Goal: Use online tool/utility: Use online tool/utility

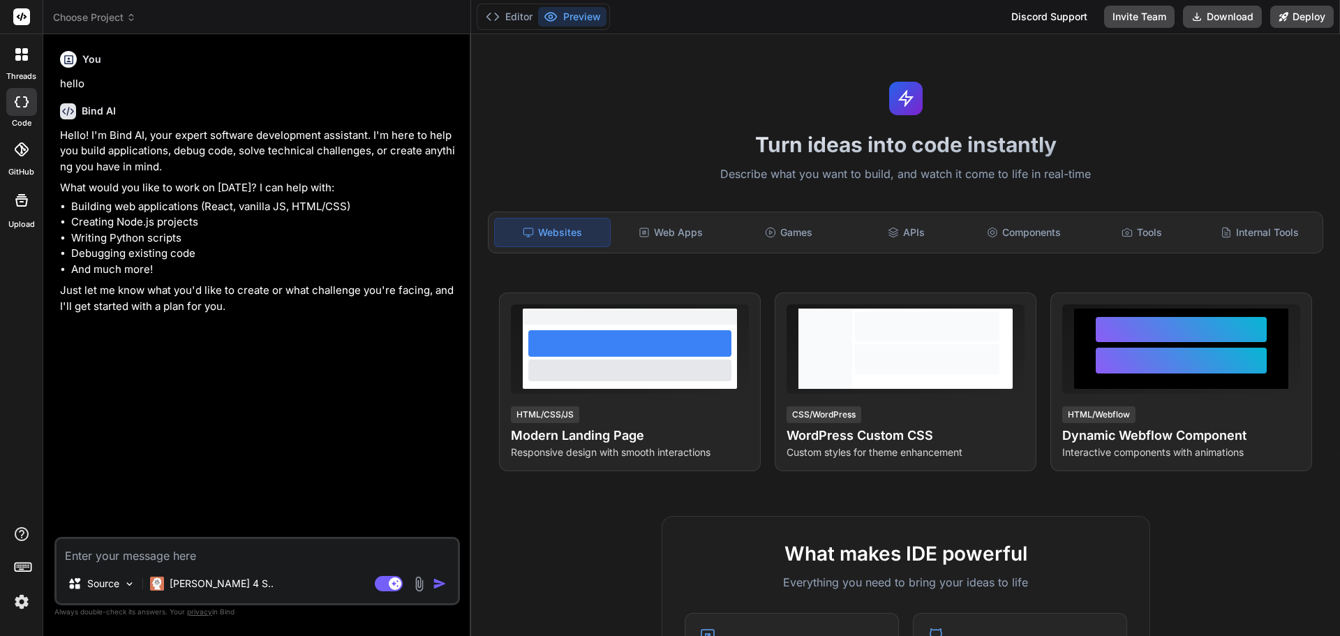
type textarea "x"
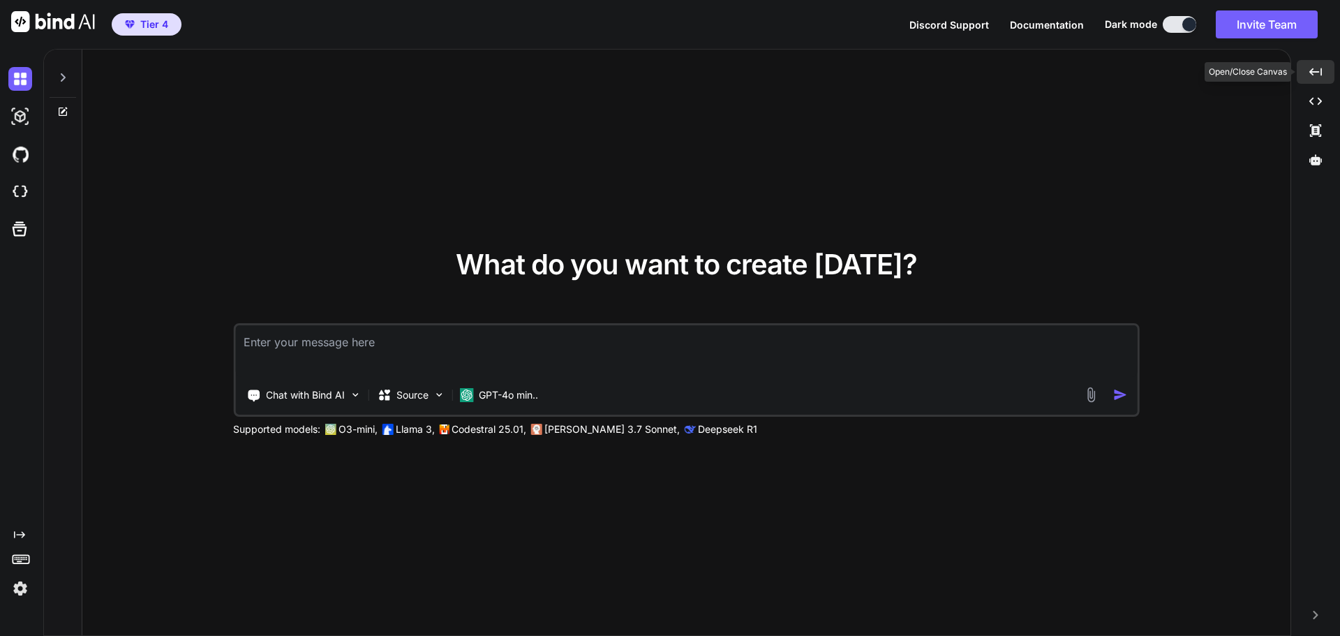
click at [1318, 72] on icon at bounding box center [1315, 72] width 13 height 8
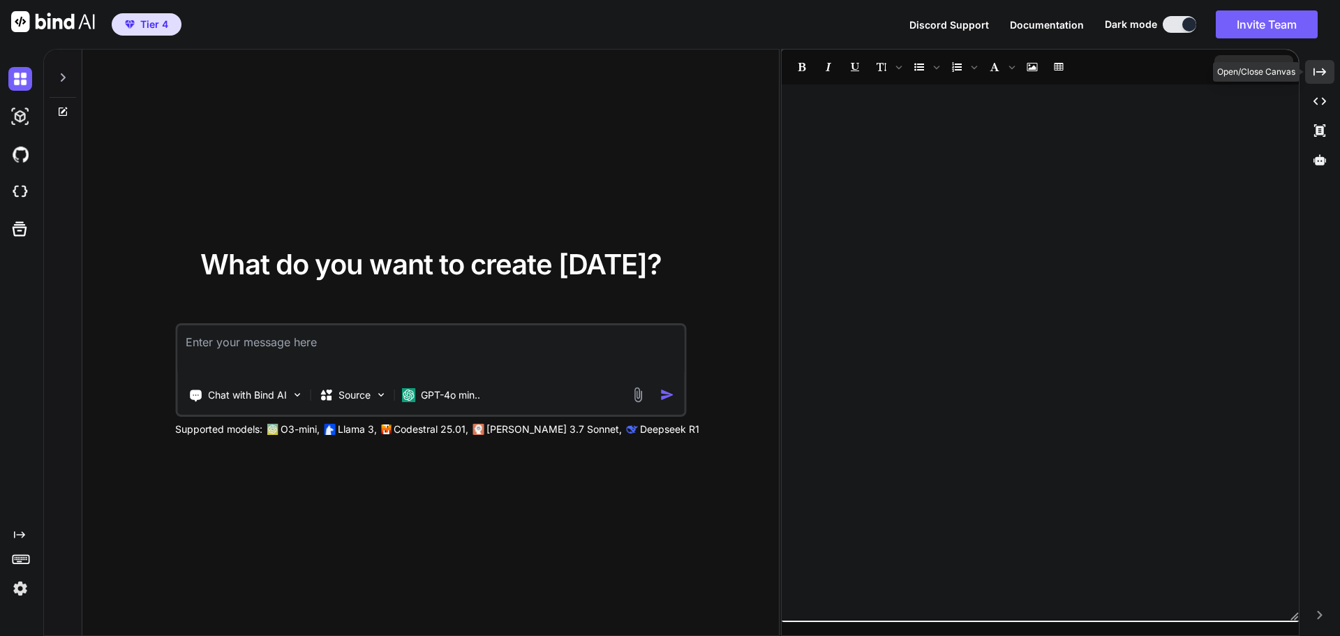
click at [1318, 72] on icon at bounding box center [1319, 72] width 13 height 8
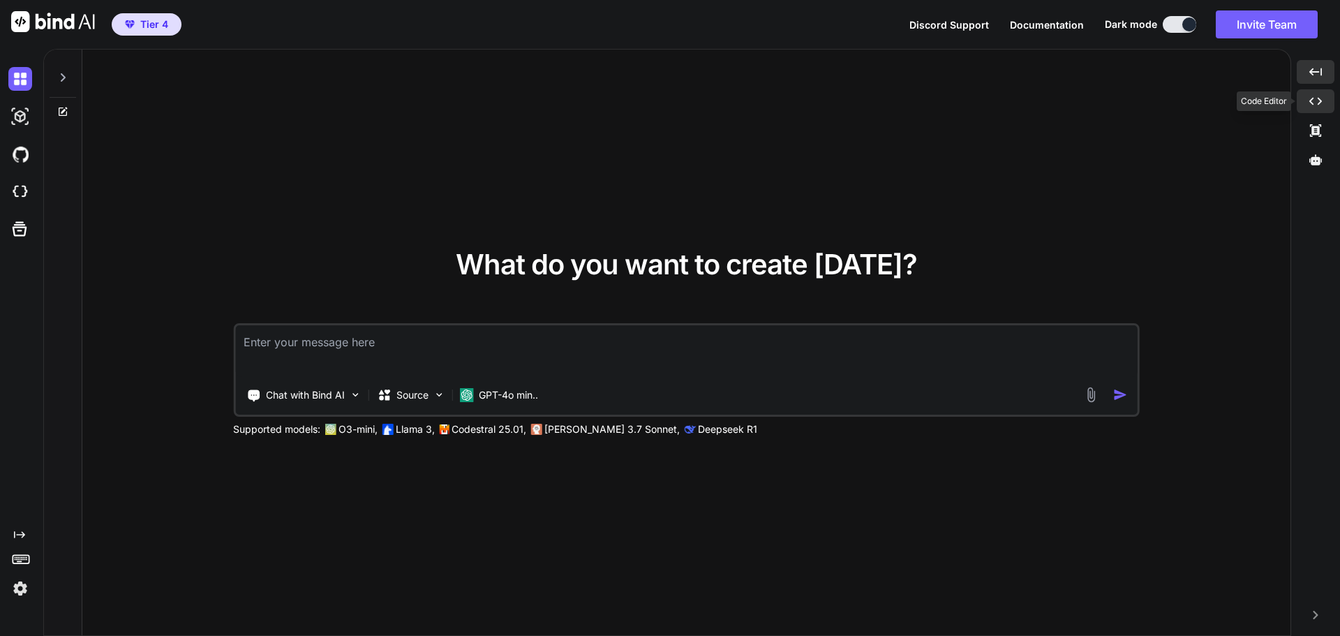
click at [1310, 103] on icon "Created with Pixso." at bounding box center [1315, 101] width 13 height 13
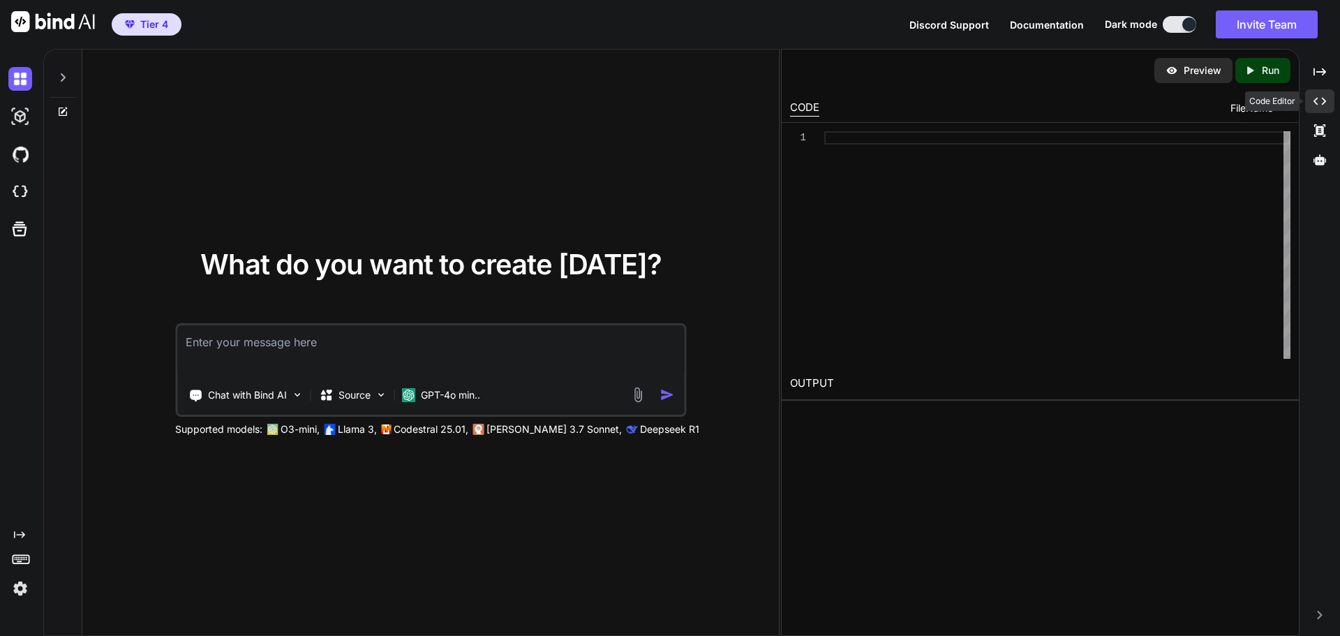
click at [1310, 103] on div "Created with Pixso." at bounding box center [1319, 101] width 29 height 24
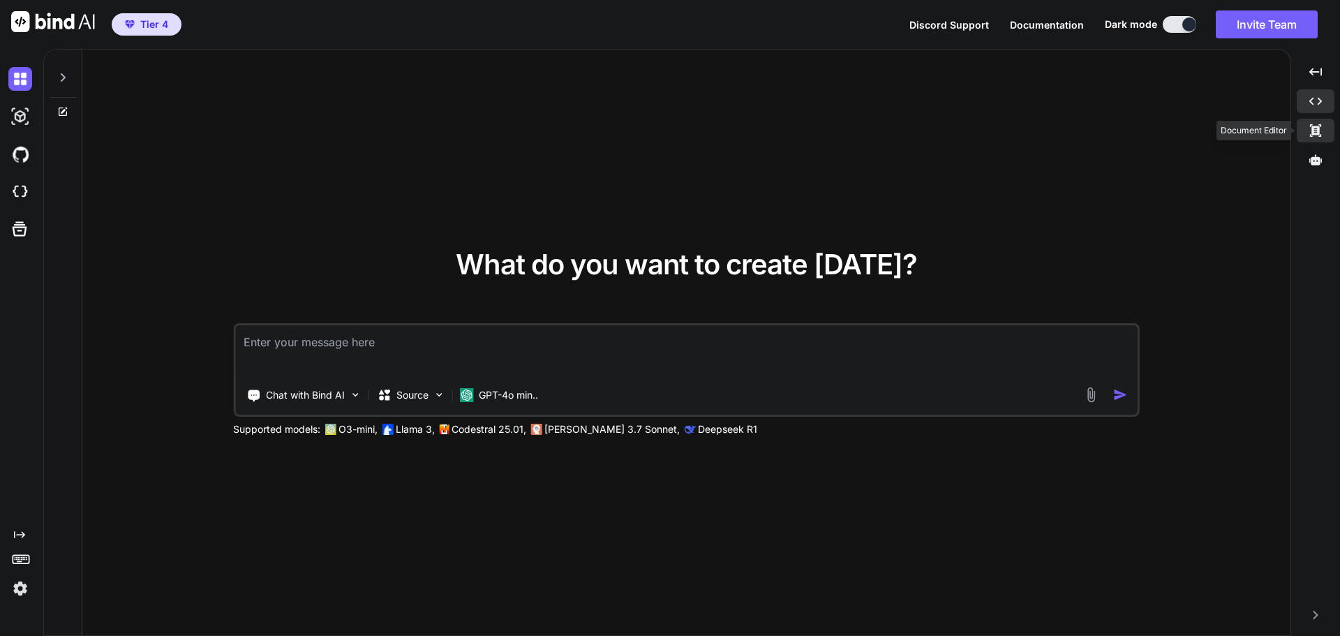
click at [1312, 123] on div "Created with Pixso." at bounding box center [1316, 131] width 38 height 24
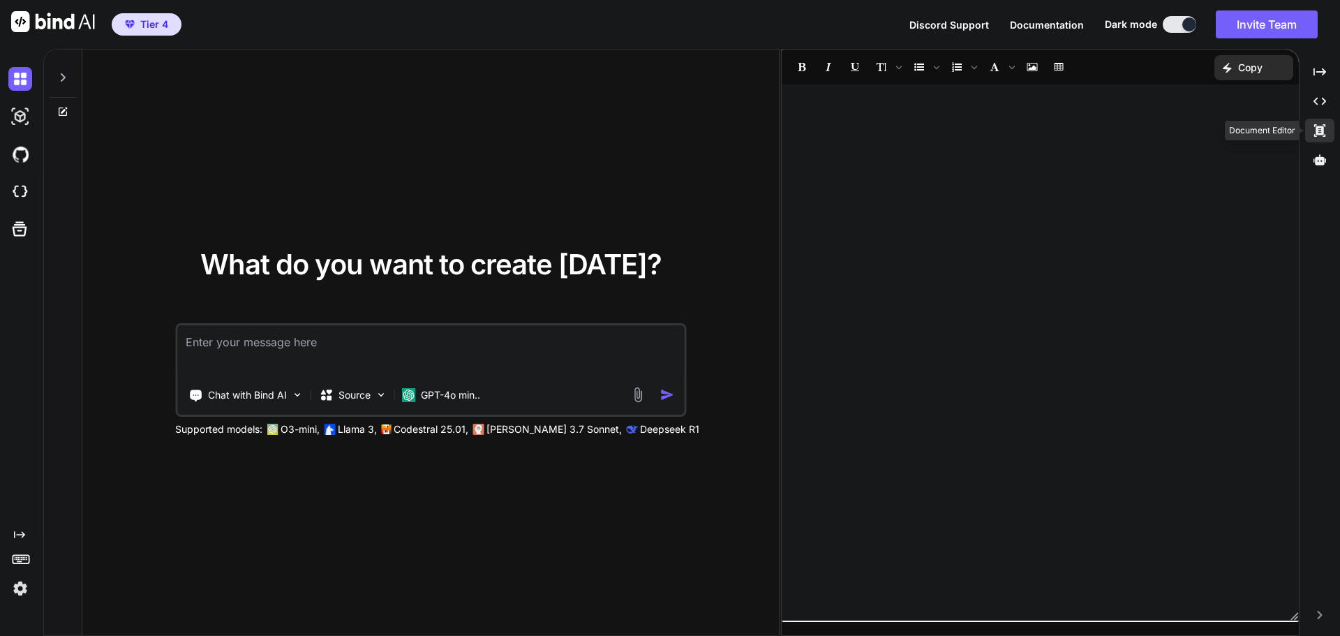
click at [1312, 123] on div "Created with Pixso." at bounding box center [1319, 131] width 29 height 24
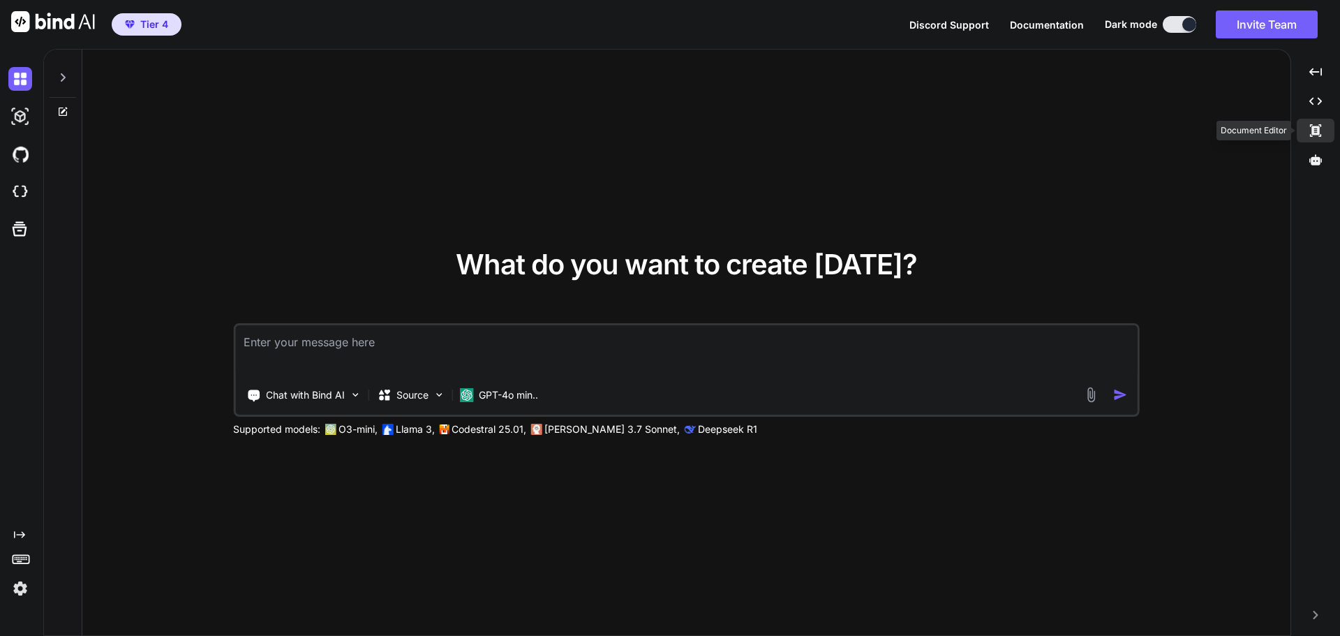
click at [1315, 124] on div "Created with Pixso." at bounding box center [1316, 131] width 38 height 24
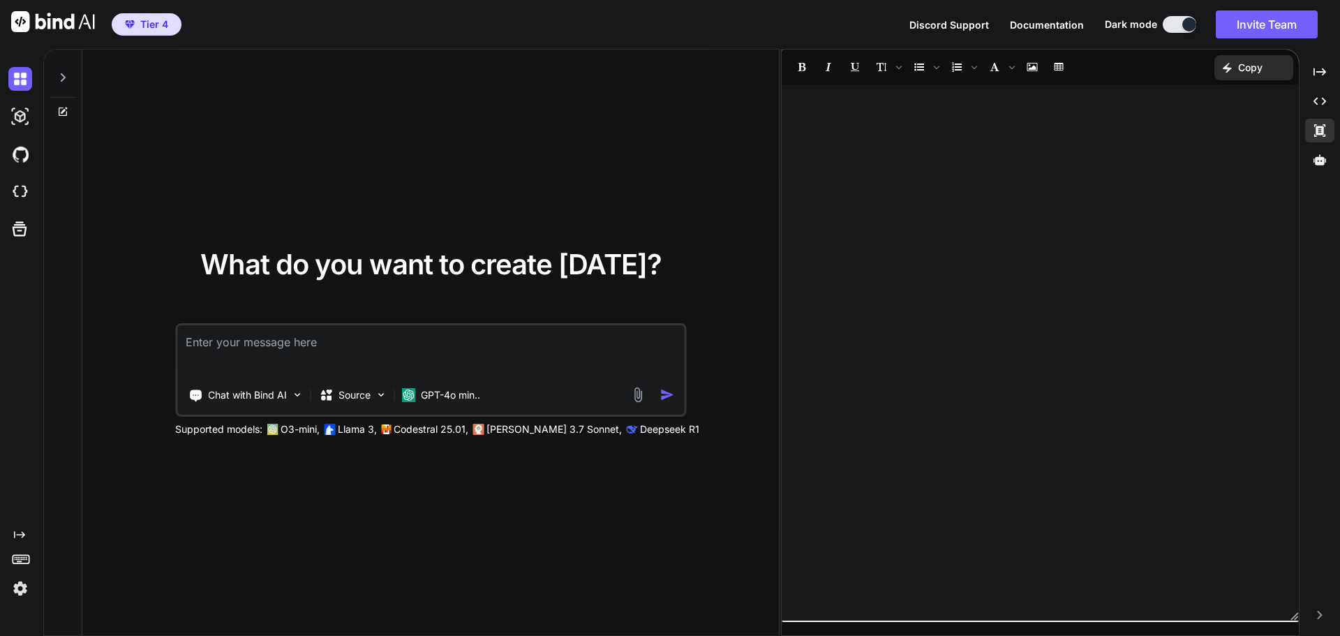
click at [1035, 119] on div at bounding box center [1040, 352] width 517 height 522
click at [1322, 128] on icon at bounding box center [1319, 130] width 11 height 13
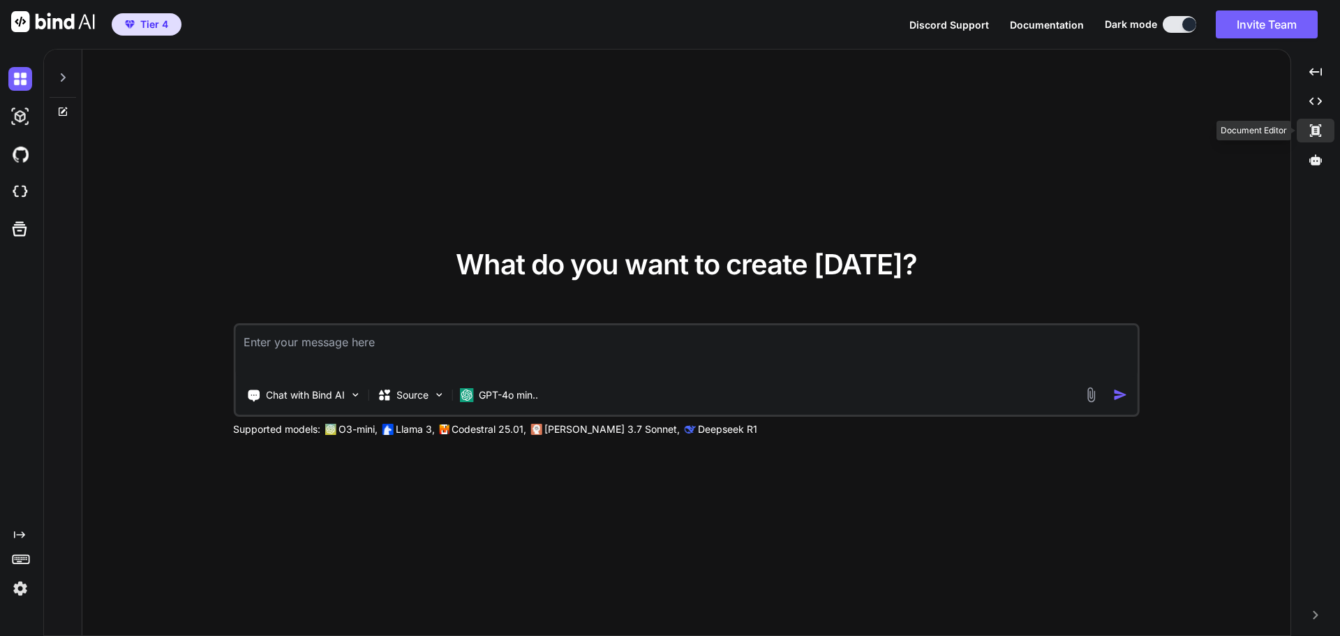
click at [1322, 128] on icon "Created with Pixso." at bounding box center [1315, 130] width 13 height 13
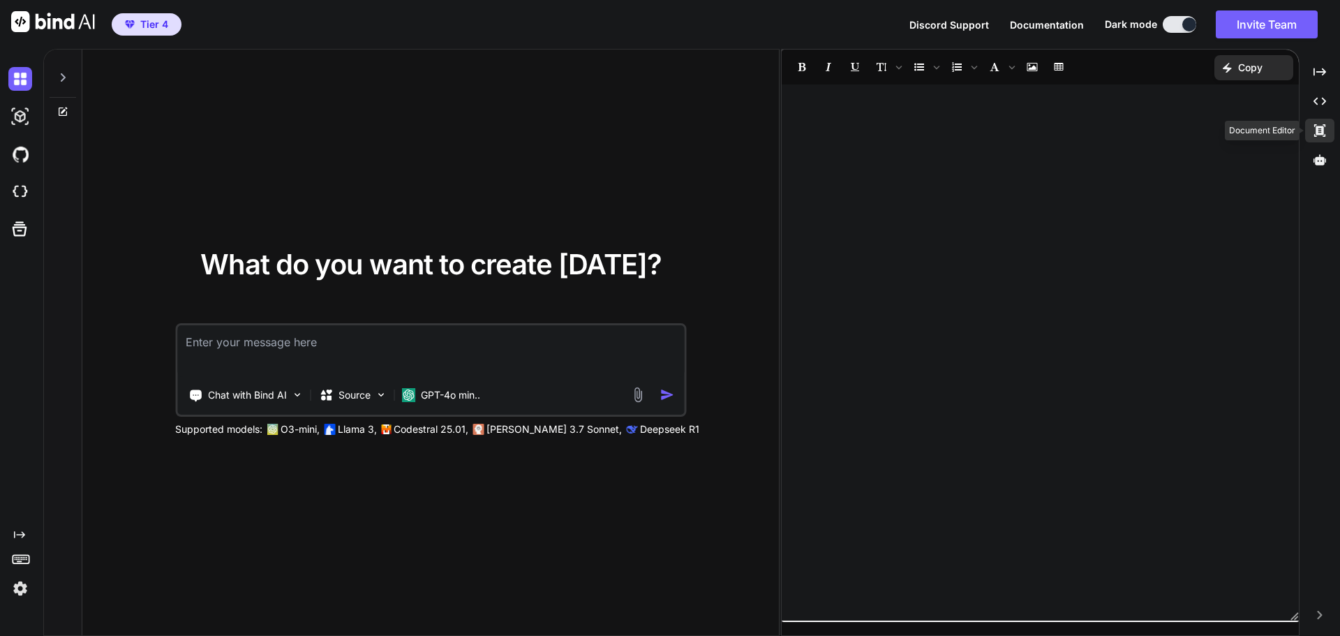
click at [1321, 124] on icon "Created with Pixso." at bounding box center [1319, 130] width 13 height 13
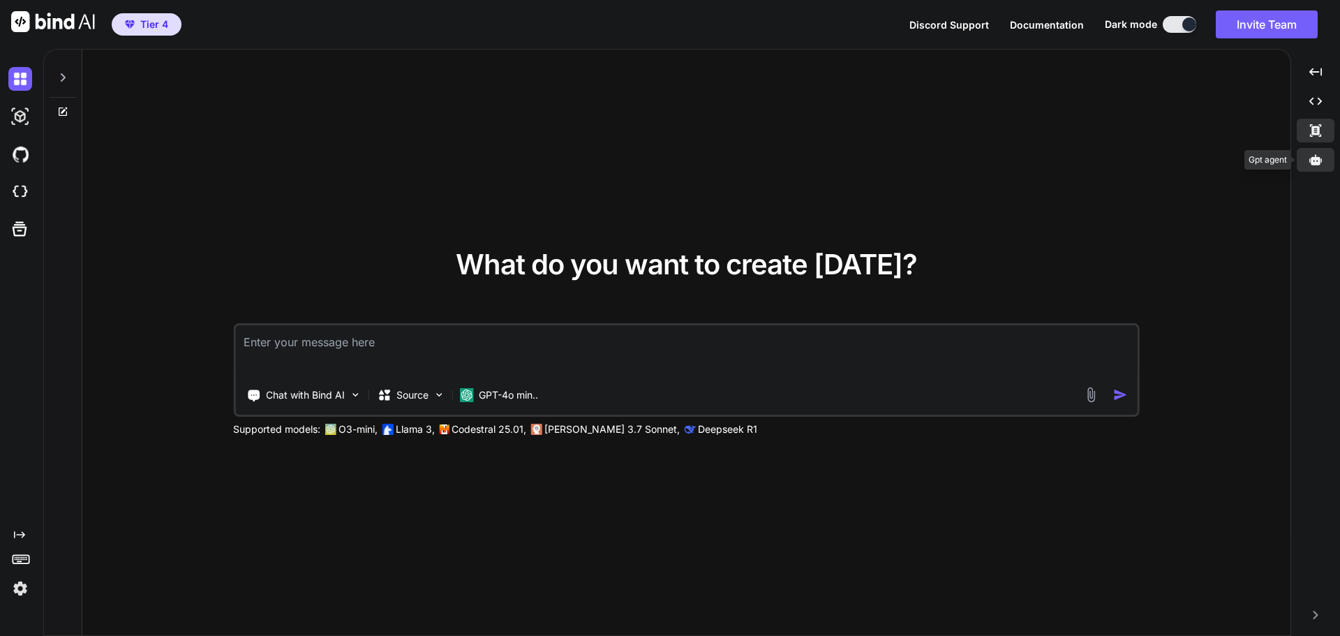
click at [1316, 162] on icon at bounding box center [1315, 159] width 13 height 10
type textarea "x"
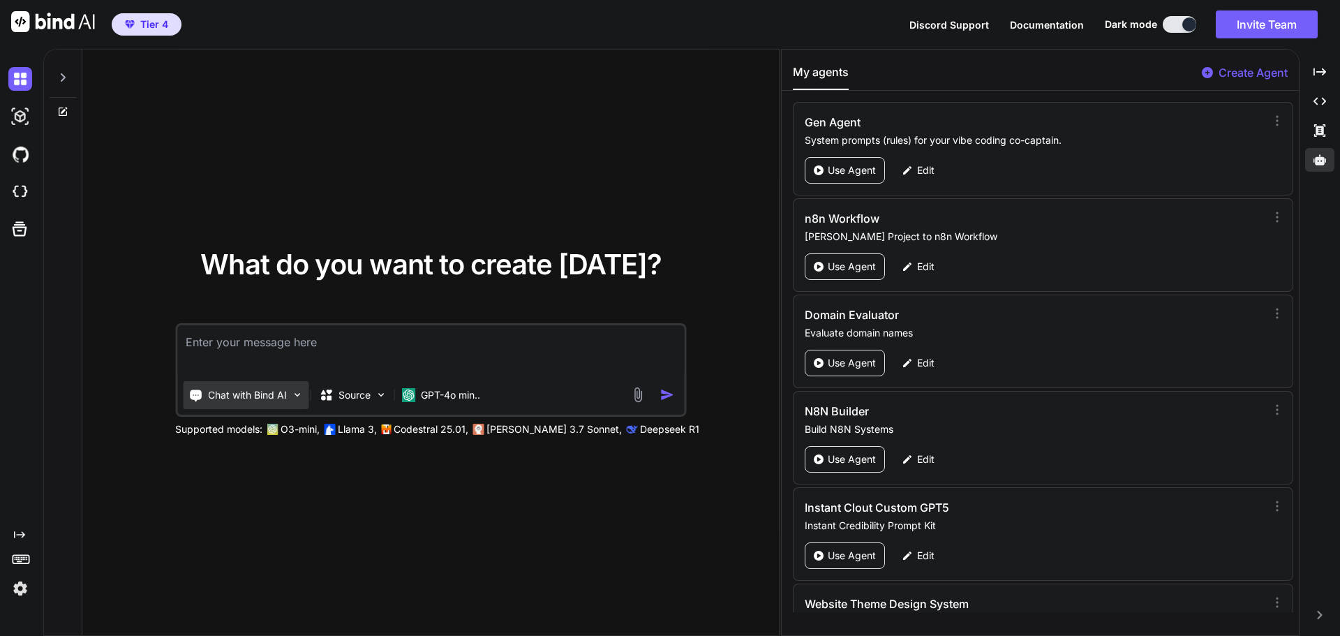
click at [296, 394] on img at bounding box center [297, 395] width 12 height 12
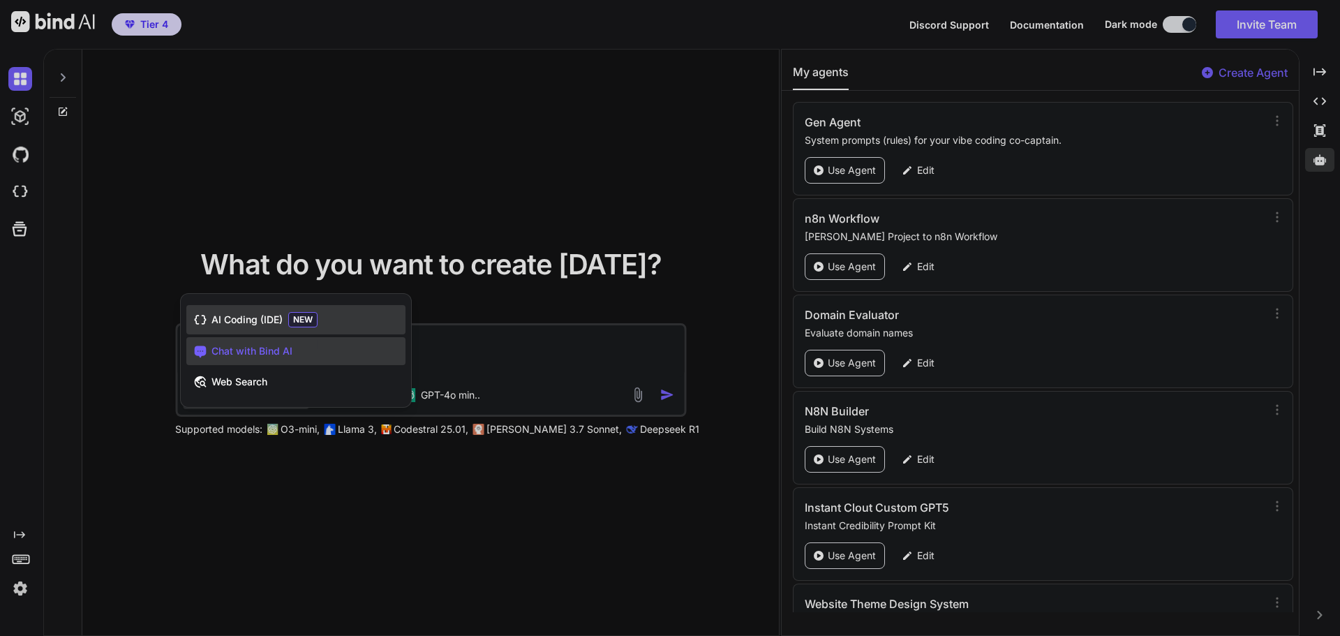
click at [342, 313] on div "AI Coding (IDE) NEW" at bounding box center [295, 319] width 219 height 29
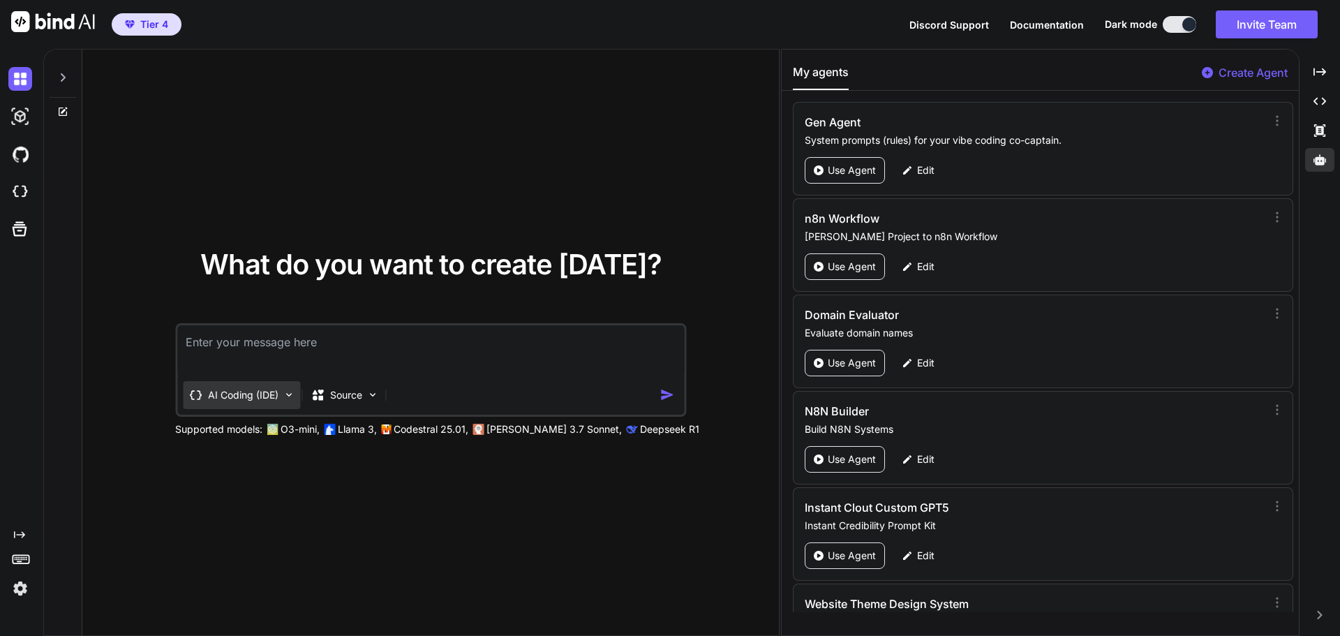
click at [289, 394] on img at bounding box center [289, 395] width 12 height 12
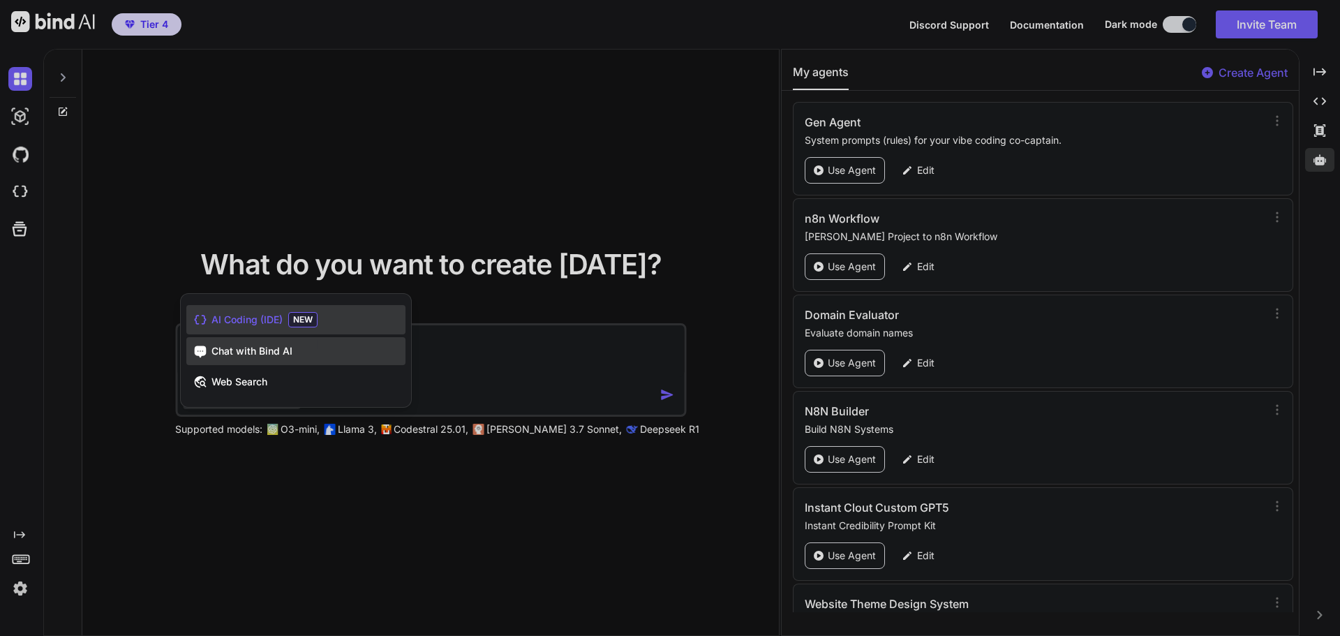
click at [317, 355] on div "Chat with Bind AI" at bounding box center [295, 351] width 219 height 28
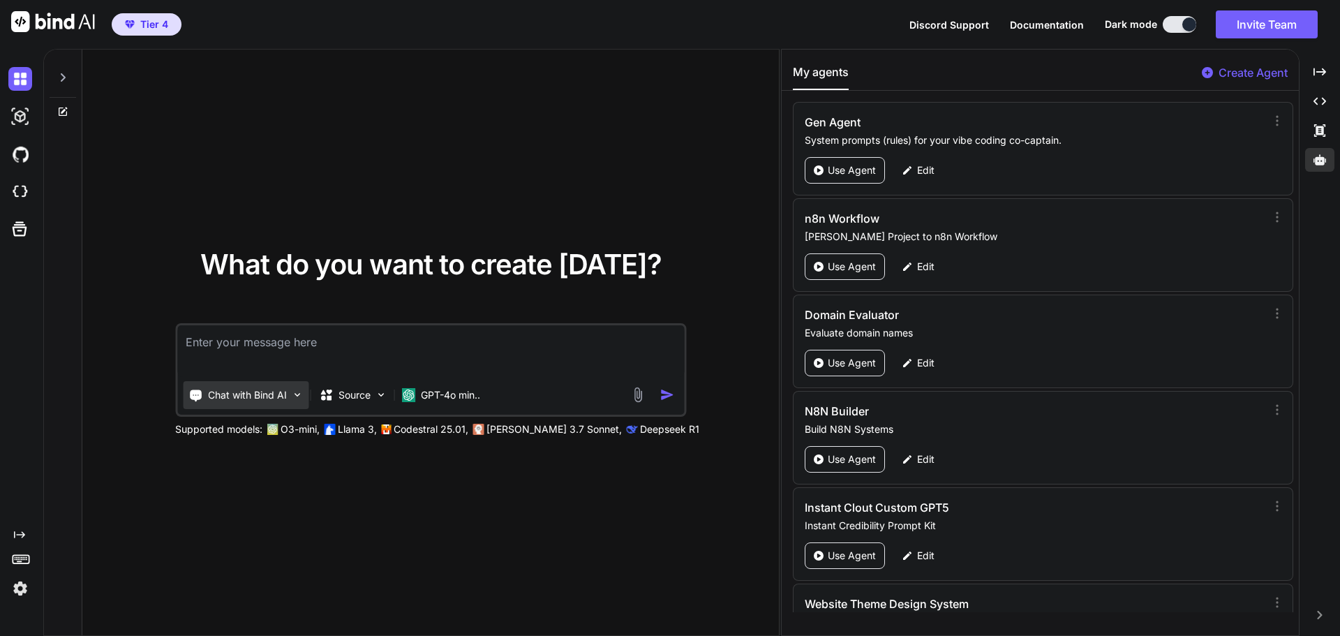
click at [295, 390] on img at bounding box center [297, 395] width 12 height 12
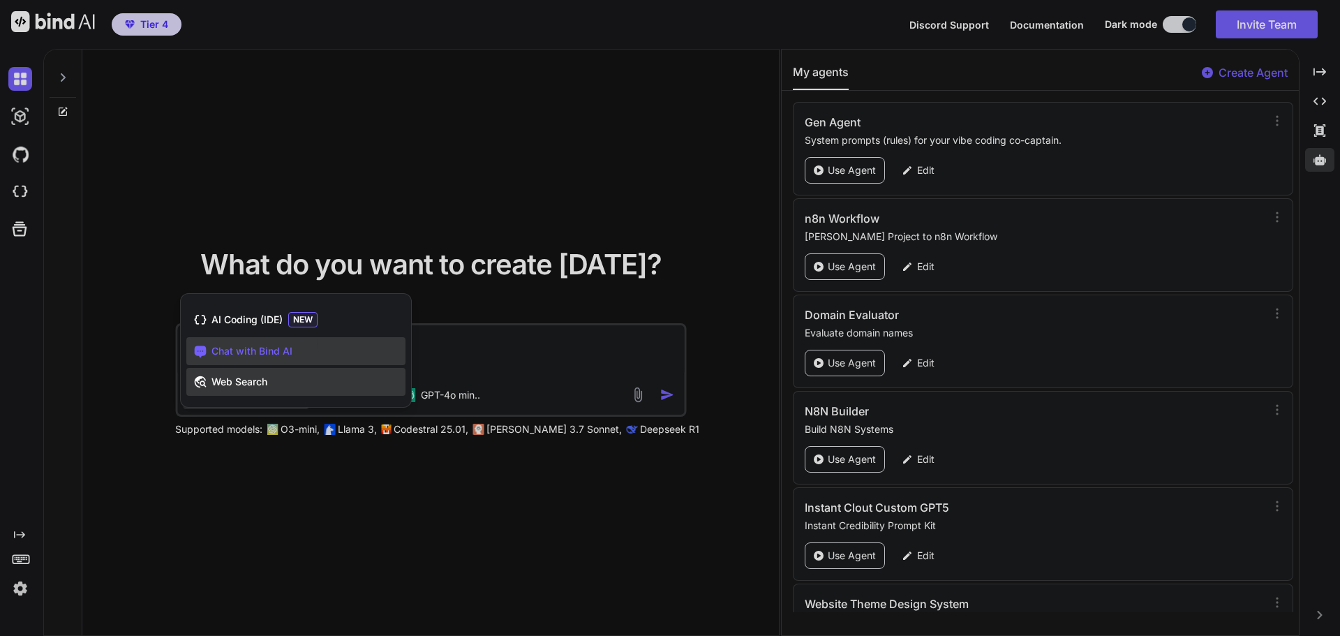
click at [298, 378] on div "Web Search" at bounding box center [295, 382] width 219 height 28
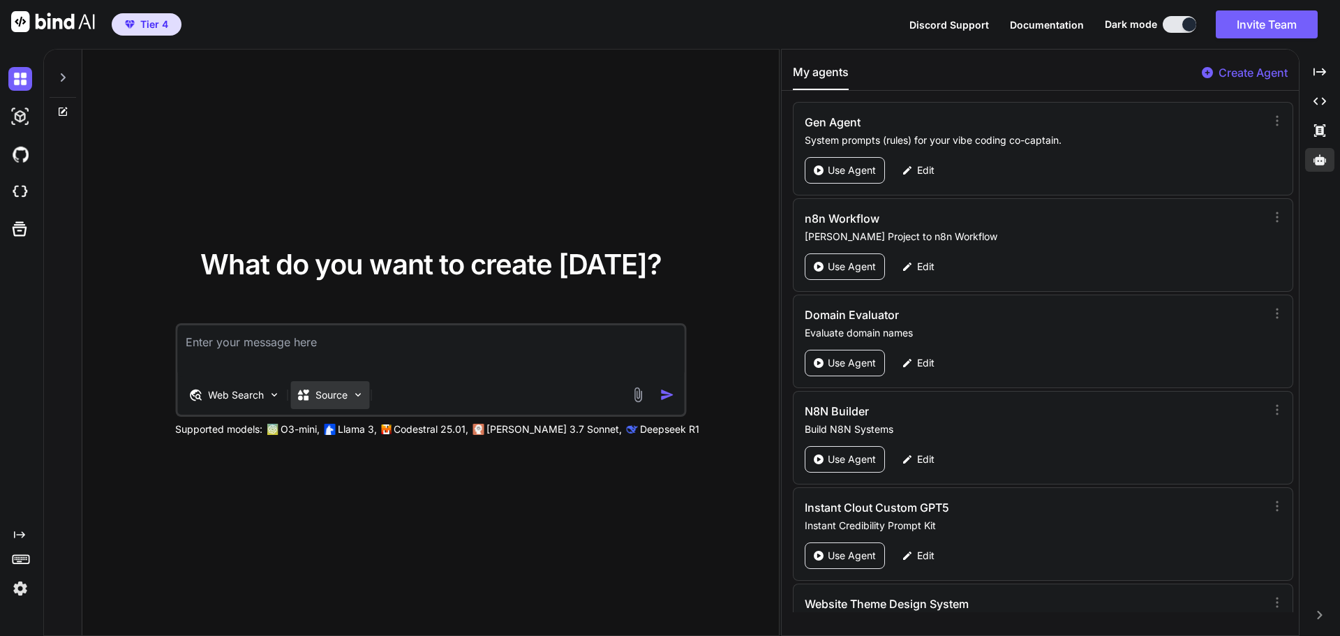
click at [355, 389] on img at bounding box center [358, 395] width 12 height 12
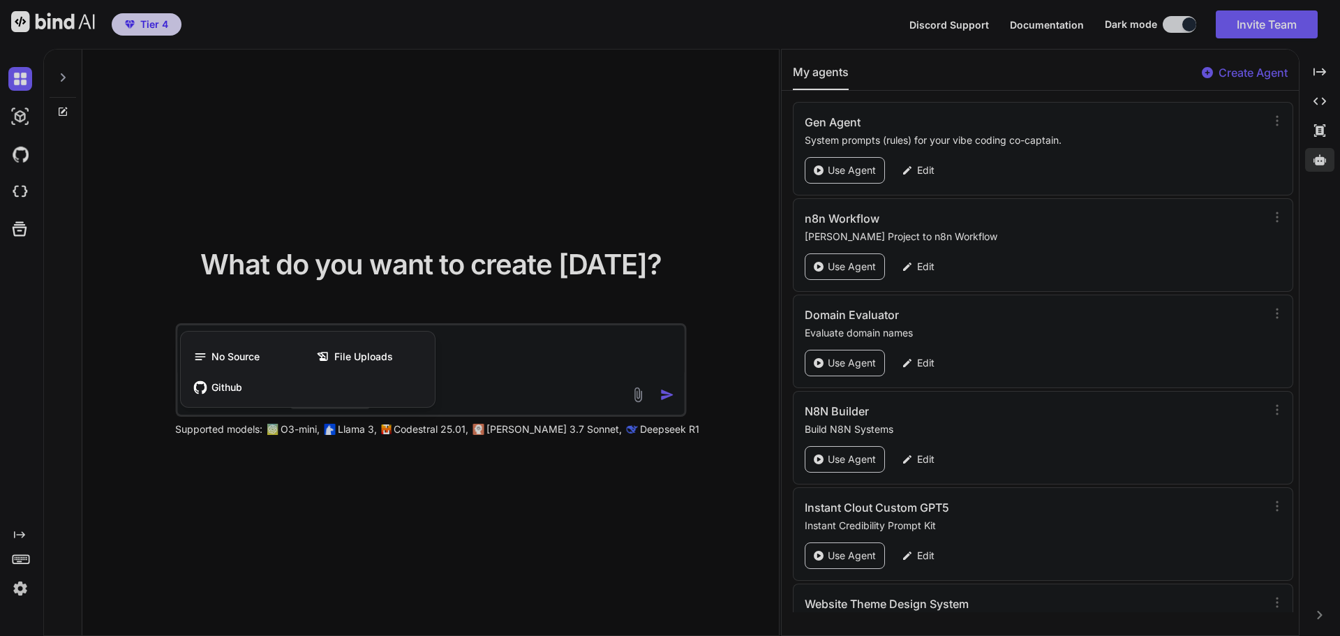
click at [366, 210] on div at bounding box center [670, 318] width 1340 height 636
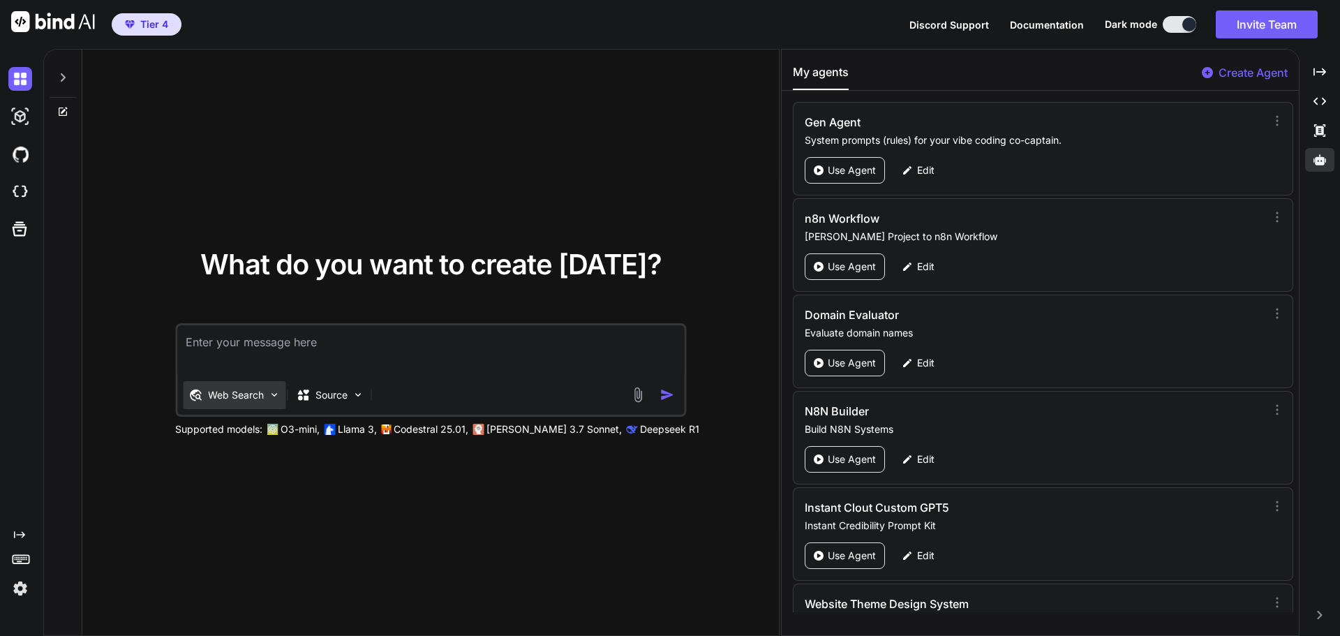
click at [271, 391] on img at bounding box center [274, 395] width 12 height 12
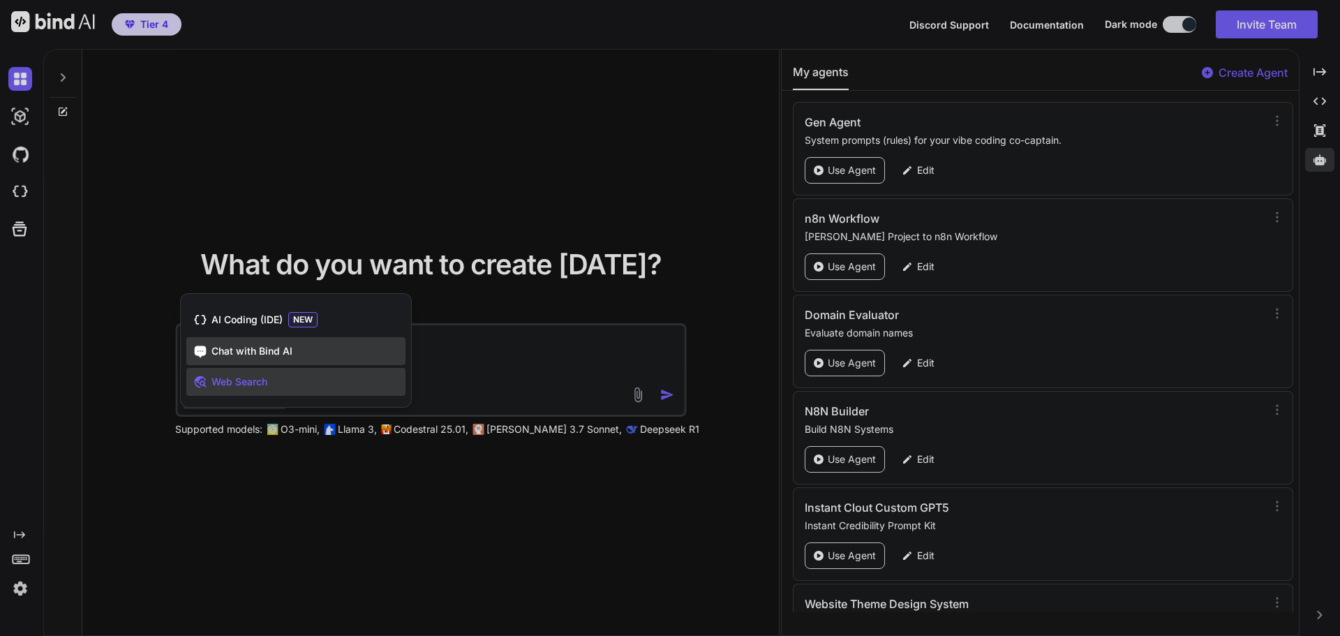
click at [276, 352] on span "Chat with Bind AI" at bounding box center [251, 351] width 81 height 14
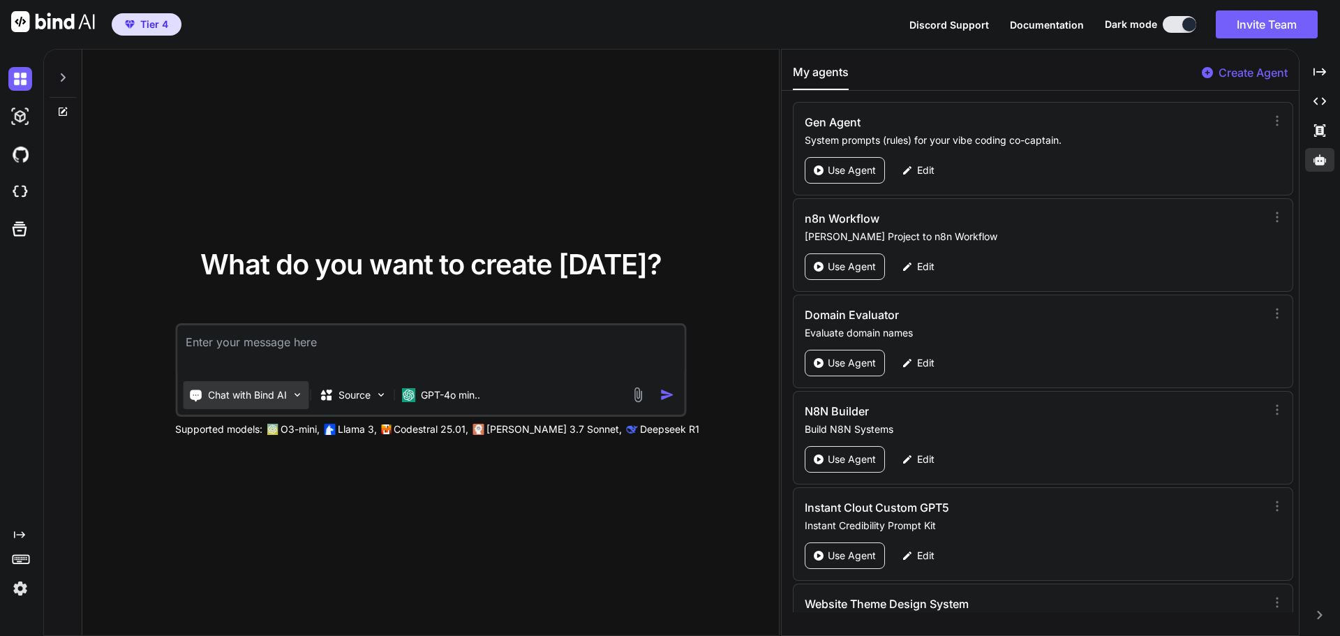
click at [295, 397] on img at bounding box center [297, 395] width 12 height 12
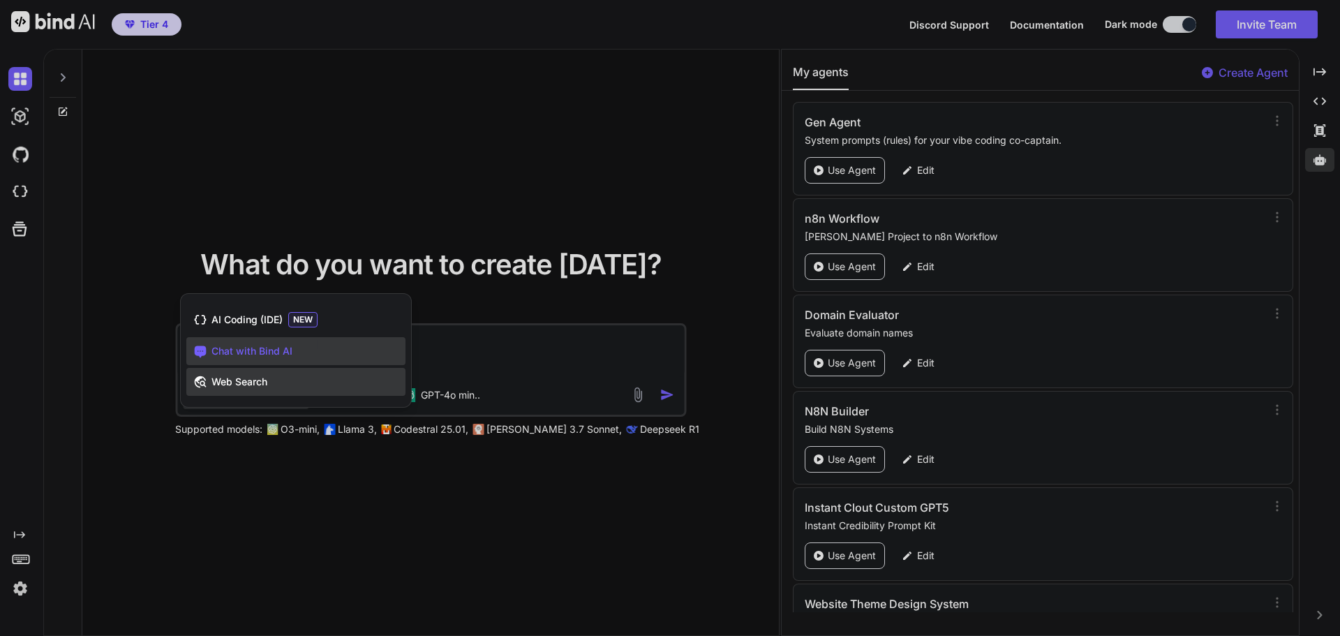
click at [277, 382] on div "Web Search" at bounding box center [295, 382] width 219 height 28
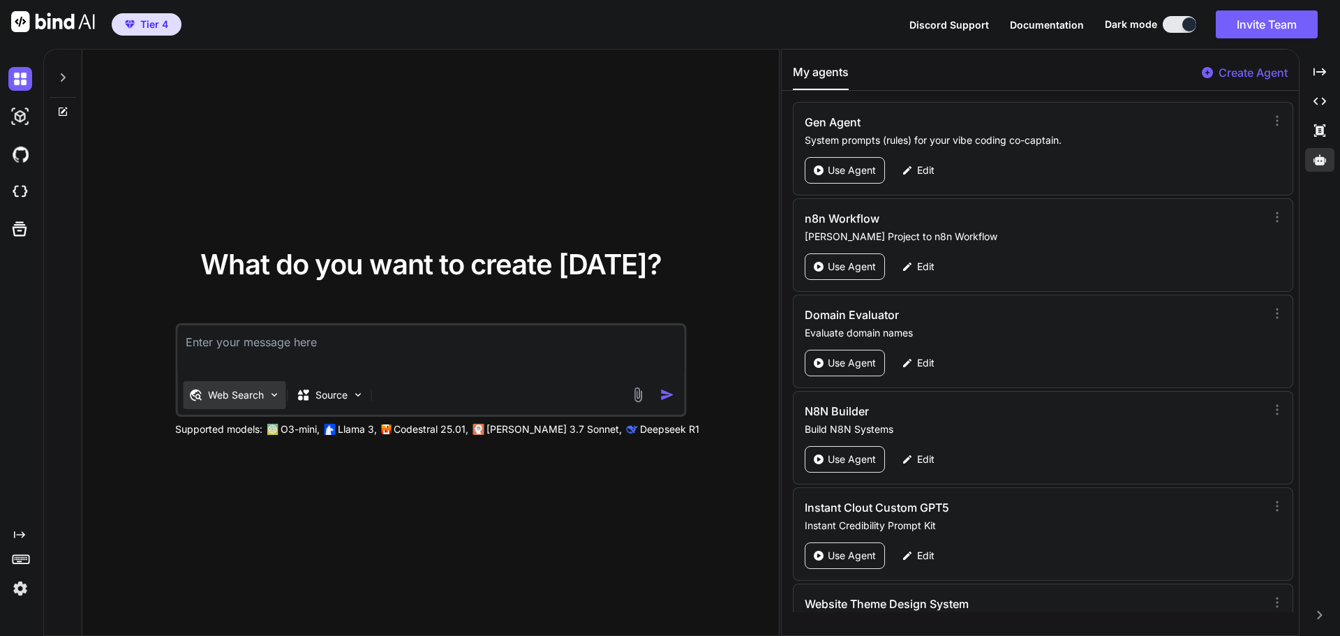
click at [274, 394] on img at bounding box center [274, 395] width 12 height 12
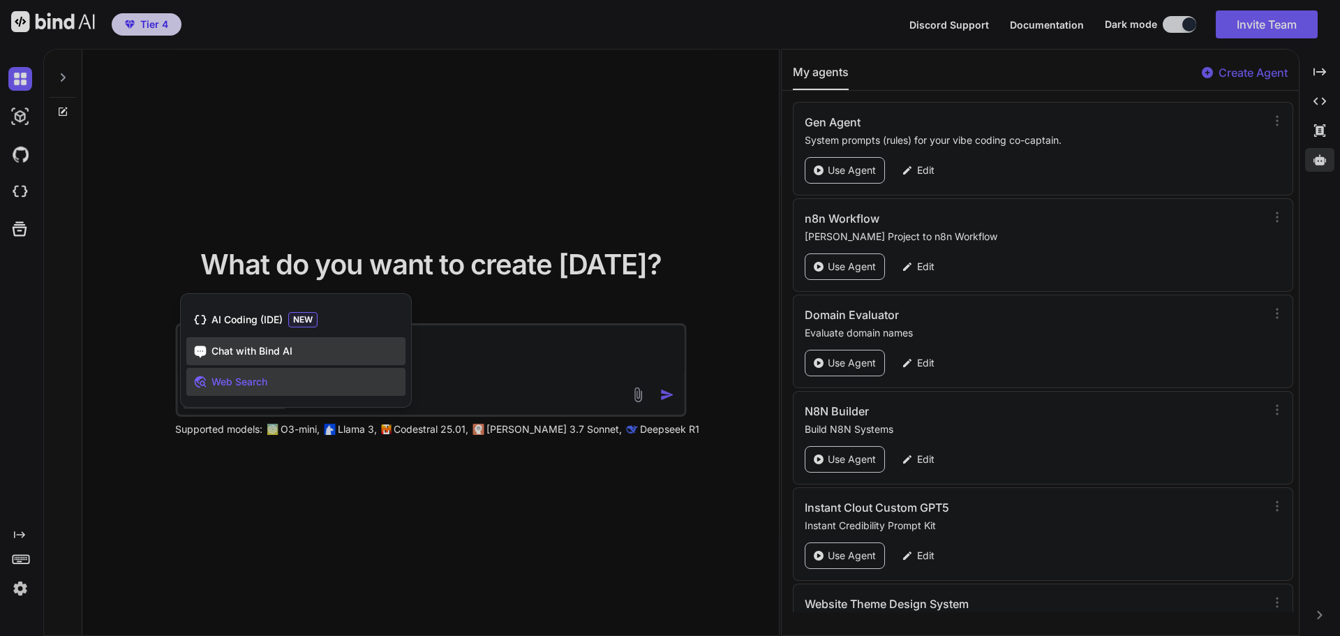
click at [289, 350] on span "Chat with Bind AI" at bounding box center [251, 351] width 81 height 14
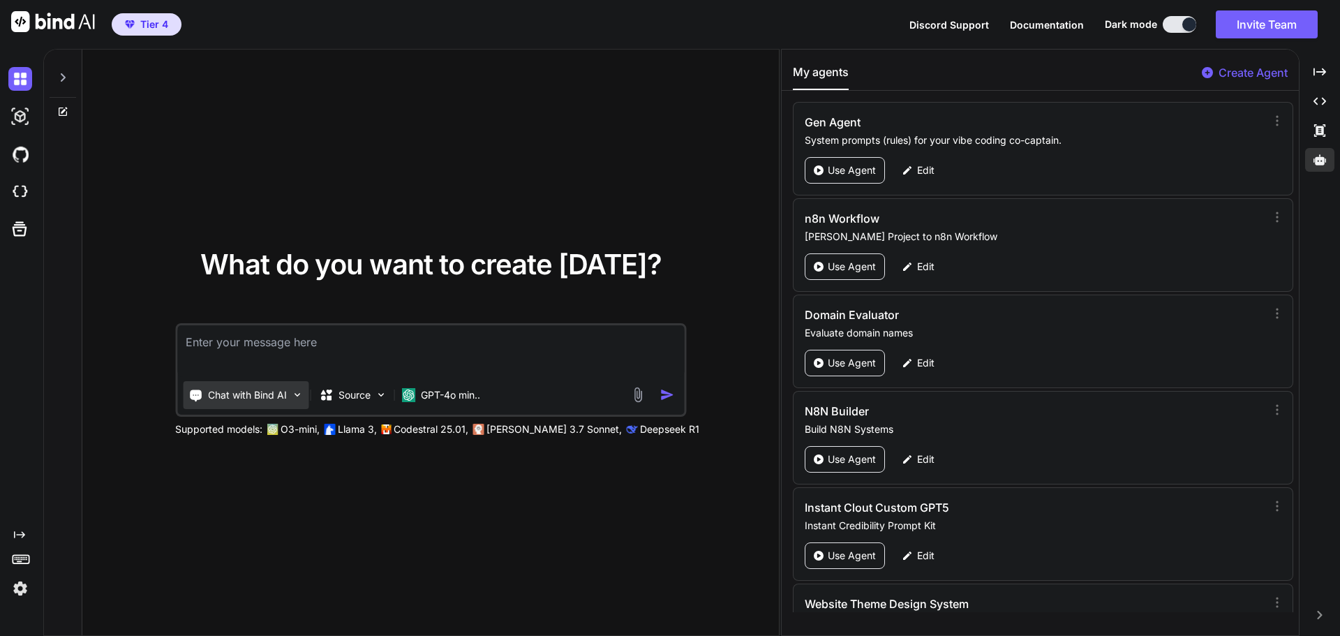
click at [295, 397] on img at bounding box center [297, 395] width 12 height 12
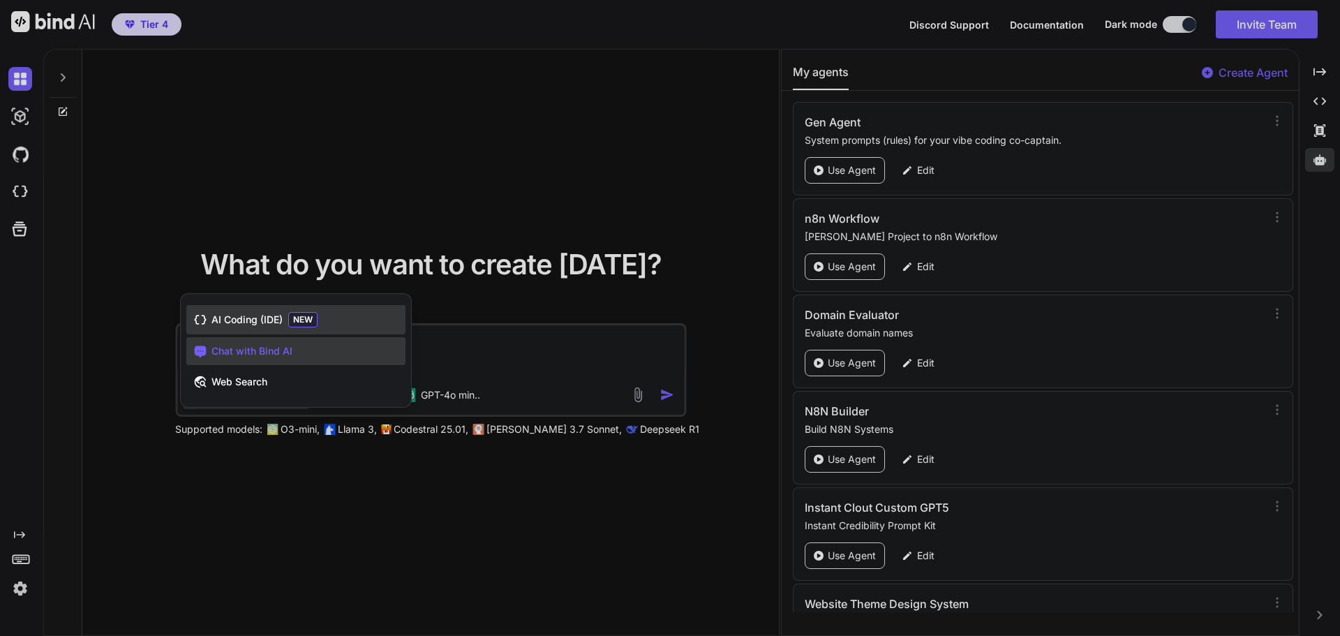
click at [267, 318] on span "AI Coding (IDE)" at bounding box center [246, 320] width 71 height 14
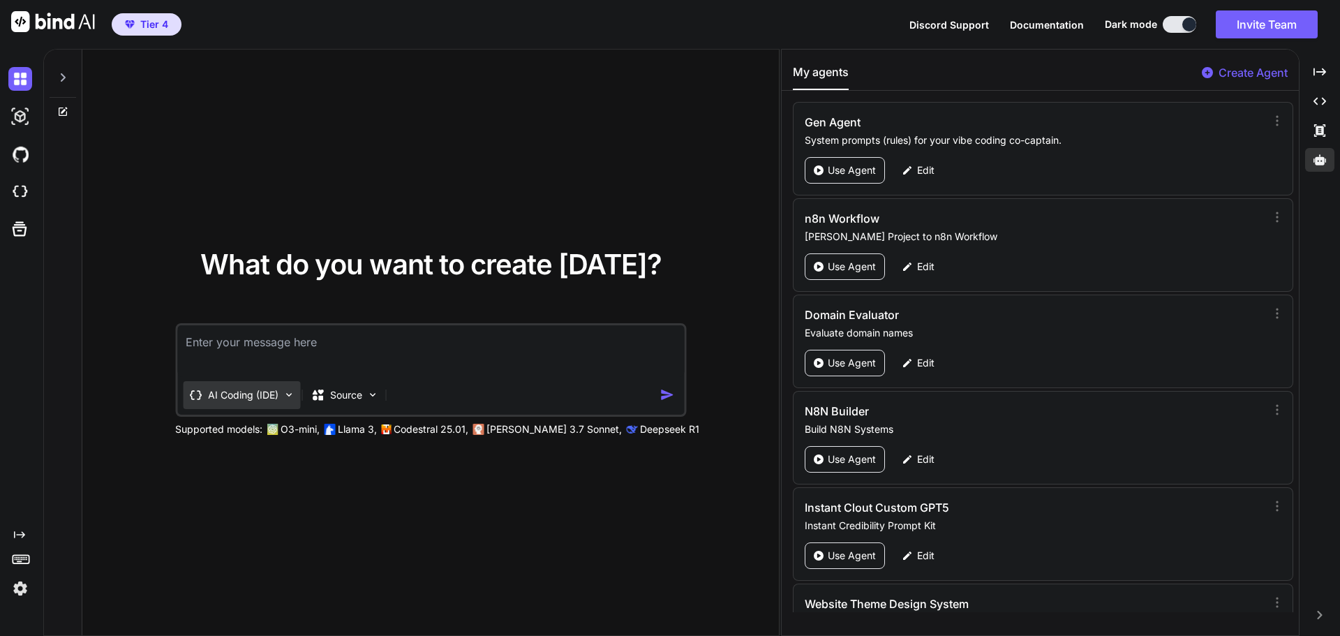
click at [284, 392] on img at bounding box center [289, 395] width 12 height 12
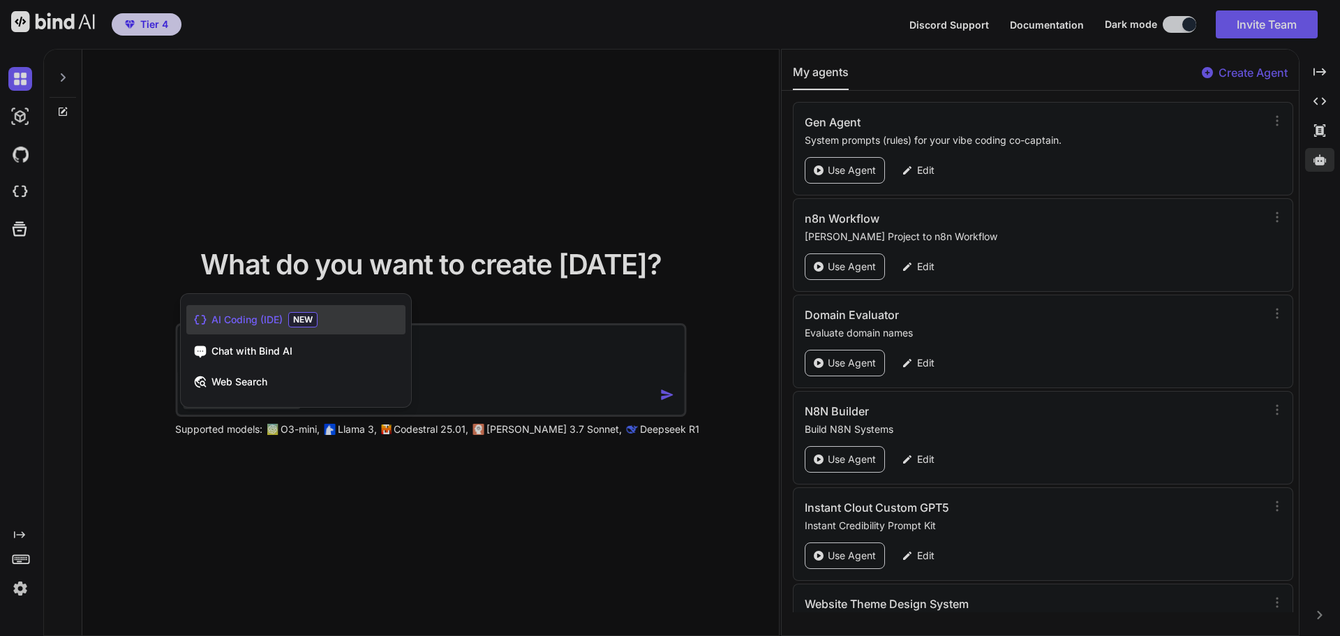
click at [308, 230] on div at bounding box center [670, 318] width 1340 height 636
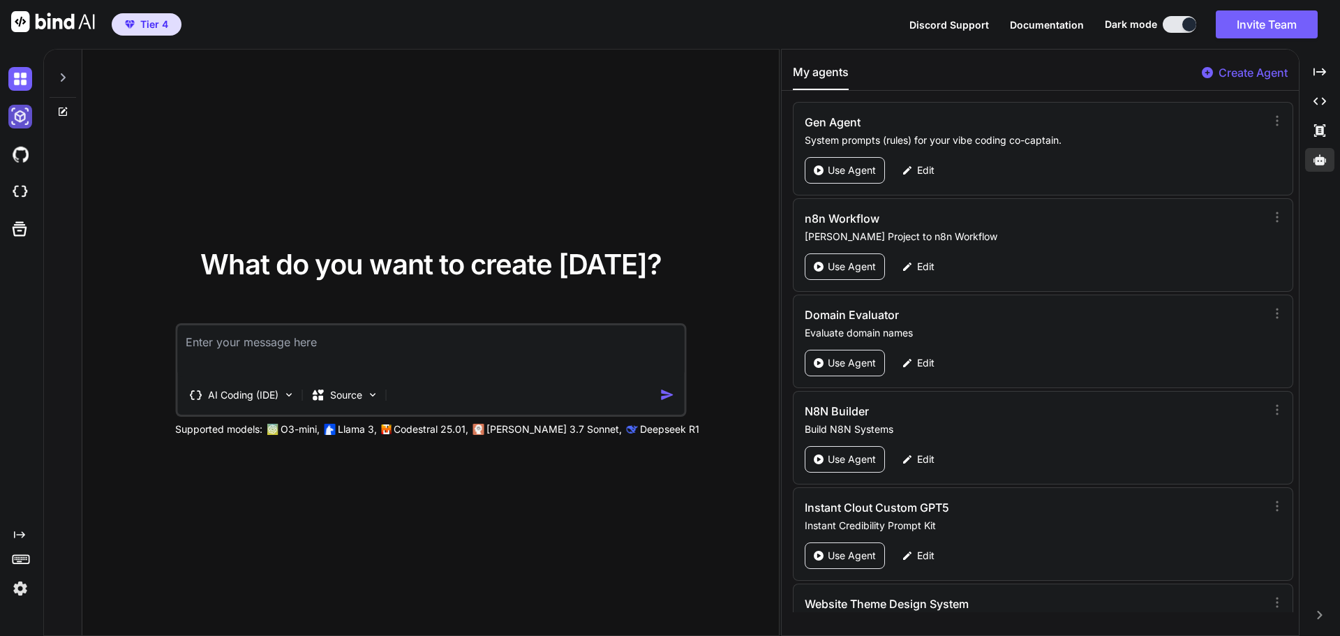
click at [22, 125] on img at bounding box center [20, 117] width 24 height 24
click at [21, 75] on img at bounding box center [20, 79] width 24 height 24
click at [15, 109] on img at bounding box center [20, 117] width 24 height 24
click at [15, 163] on img at bounding box center [20, 154] width 24 height 24
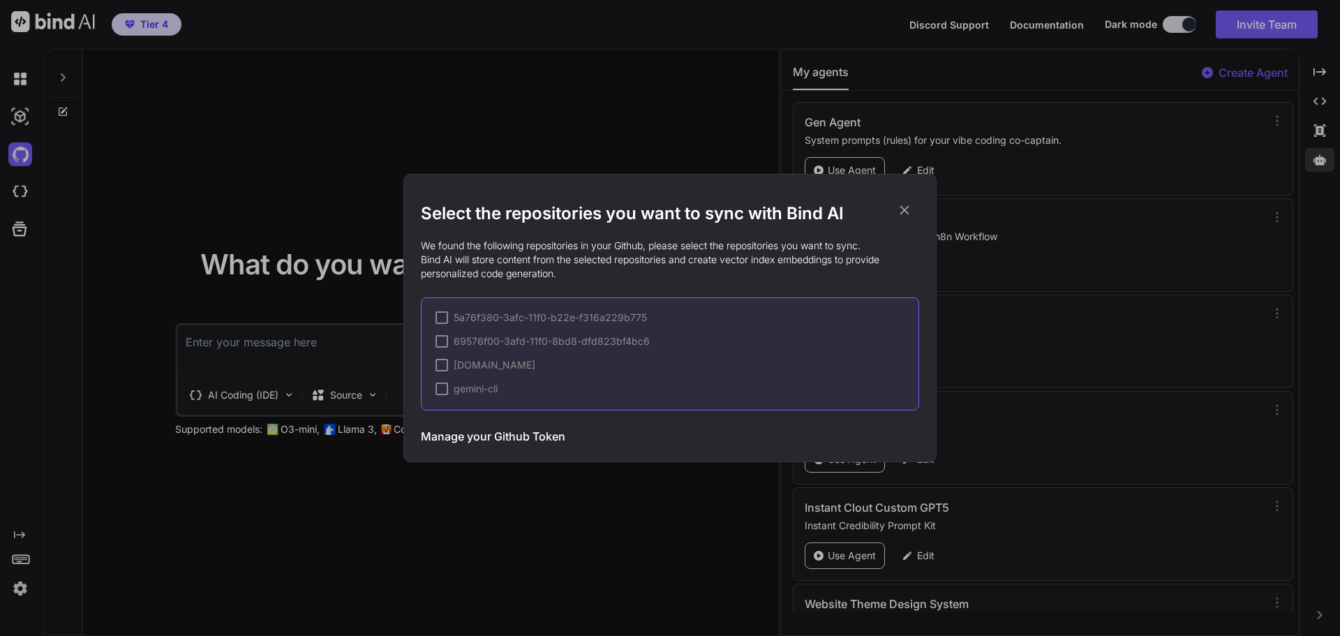
click at [906, 209] on icon at bounding box center [904, 210] width 9 height 9
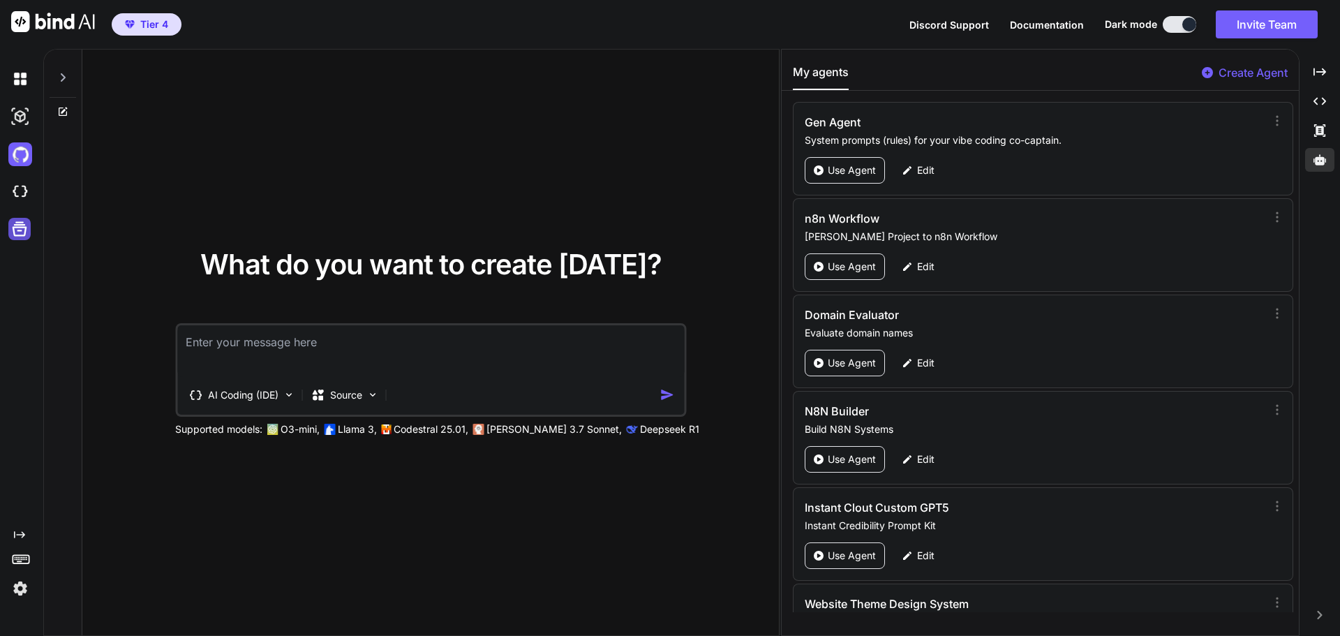
click at [18, 230] on icon at bounding box center [20, 229] width 15 height 15
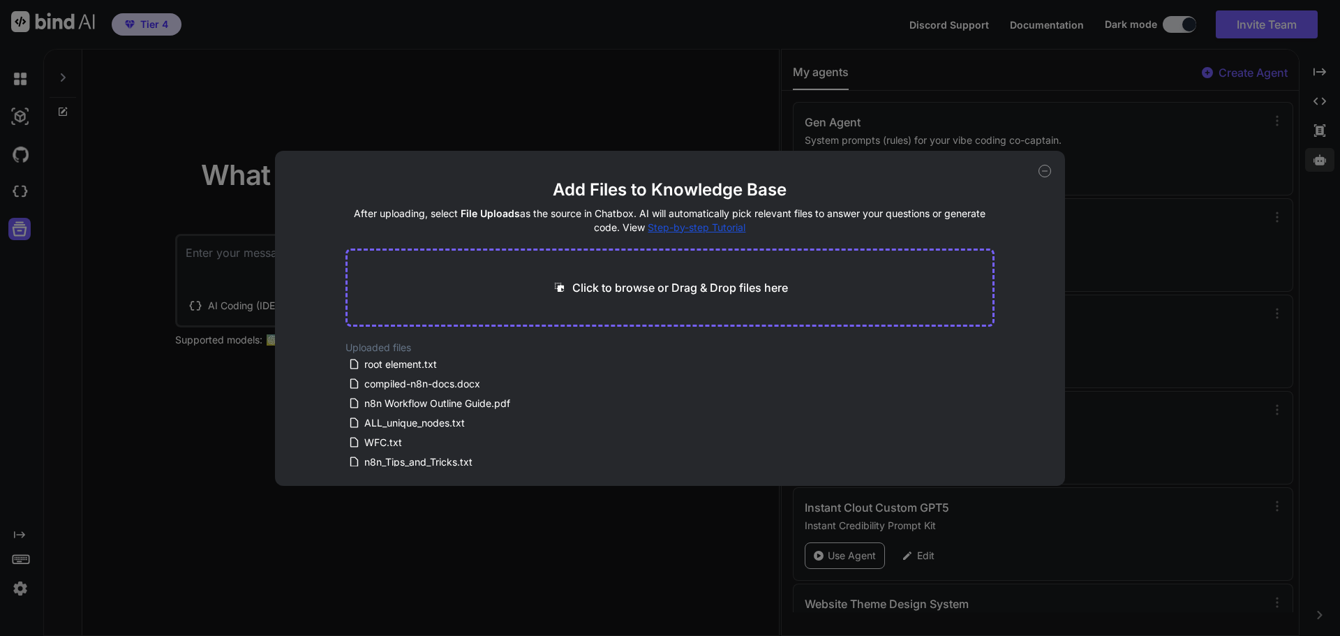
click at [645, 113] on div "Add Files to Knowledge Base After uploading, select File Uploads as the source …" at bounding box center [670, 318] width 1340 height 636
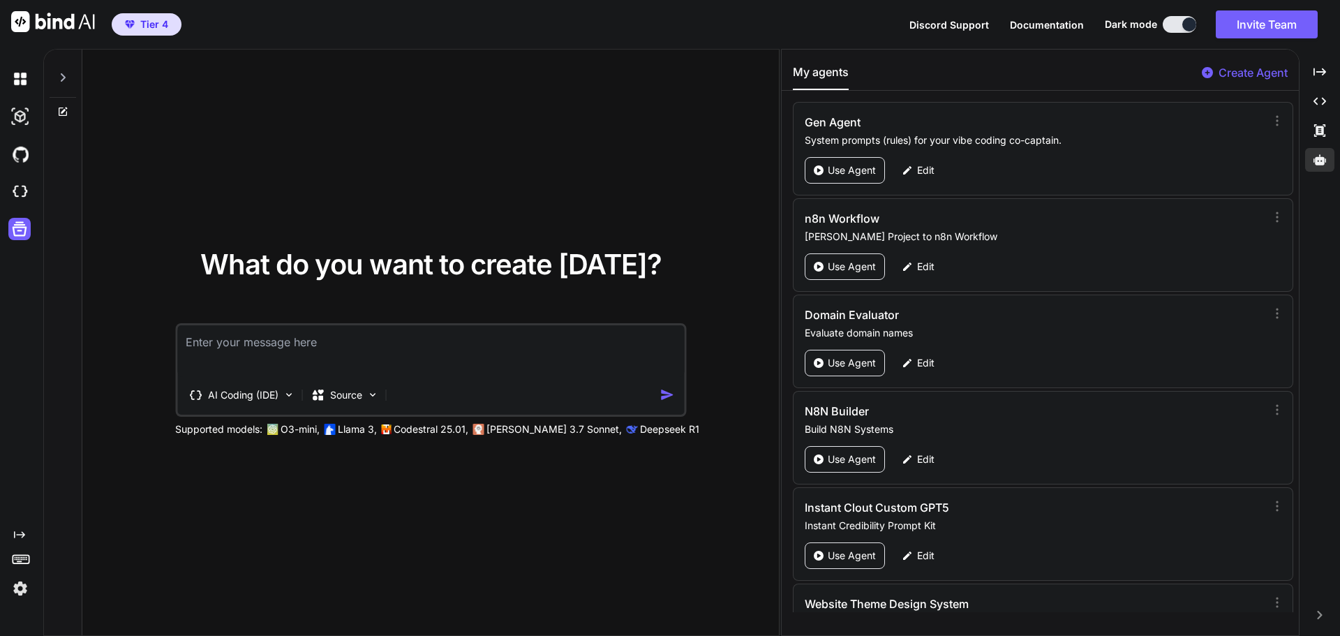
click at [20, 537] on icon "Created with Pixso." at bounding box center [19, 534] width 11 height 11
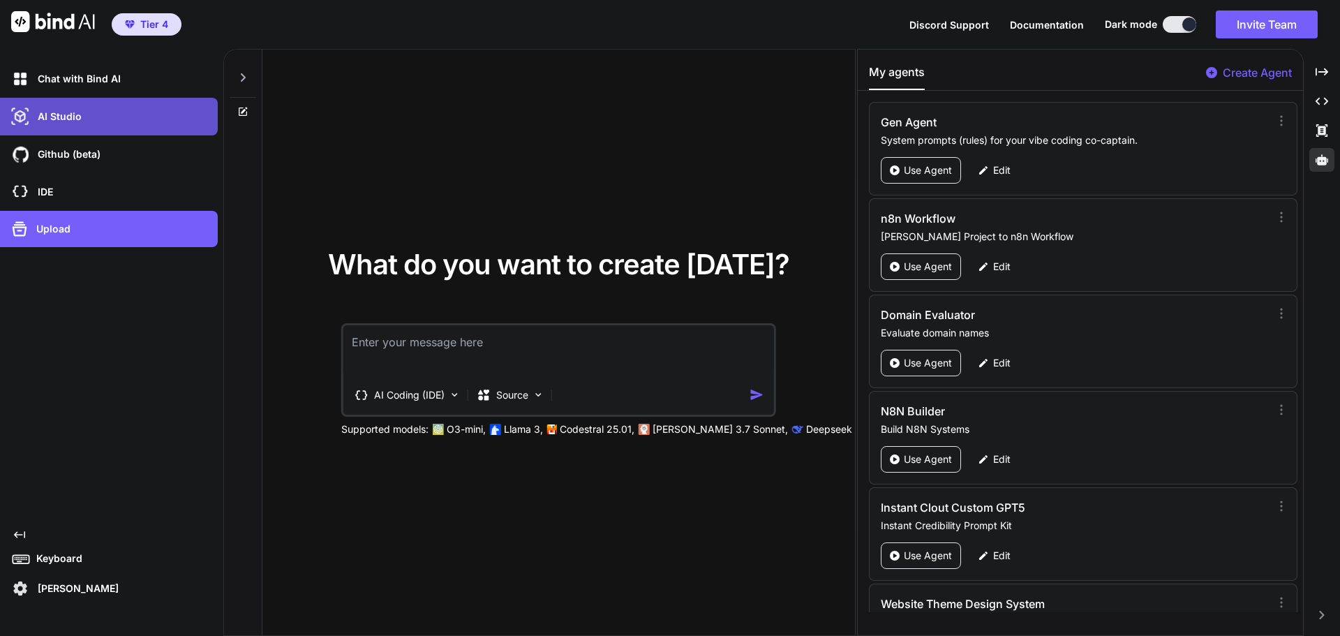
click at [74, 133] on div "AI Studio" at bounding box center [109, 117] width 218 height 38
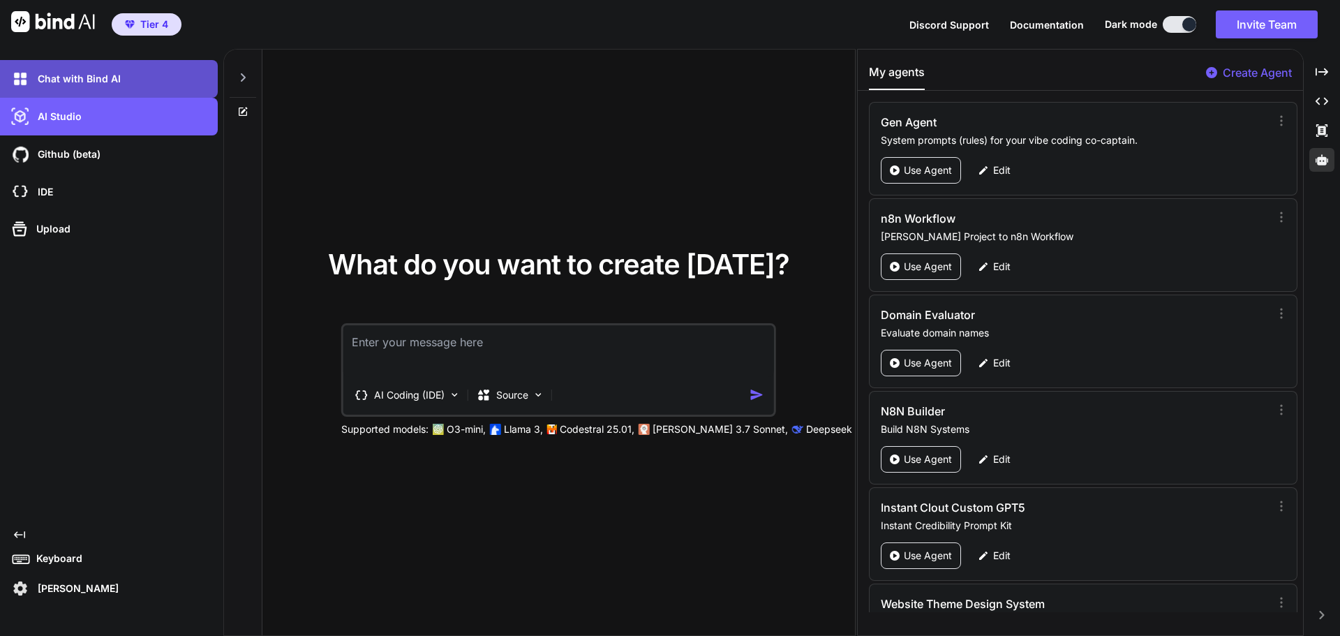
click at [81, 75] on p "Chat with Bind AI" at bounding box center [76, 79] width 89 height 14
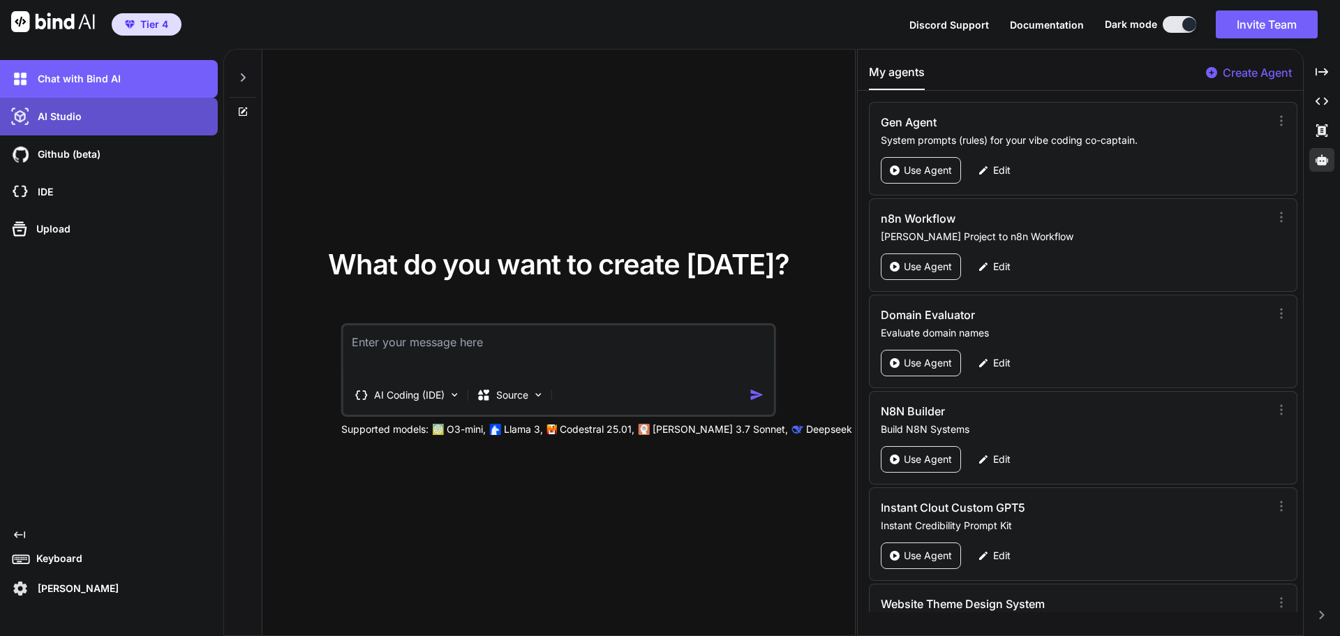
click at [66, 124] on div "AI Studio" at bounding box center [112, 117] width 209 height 24
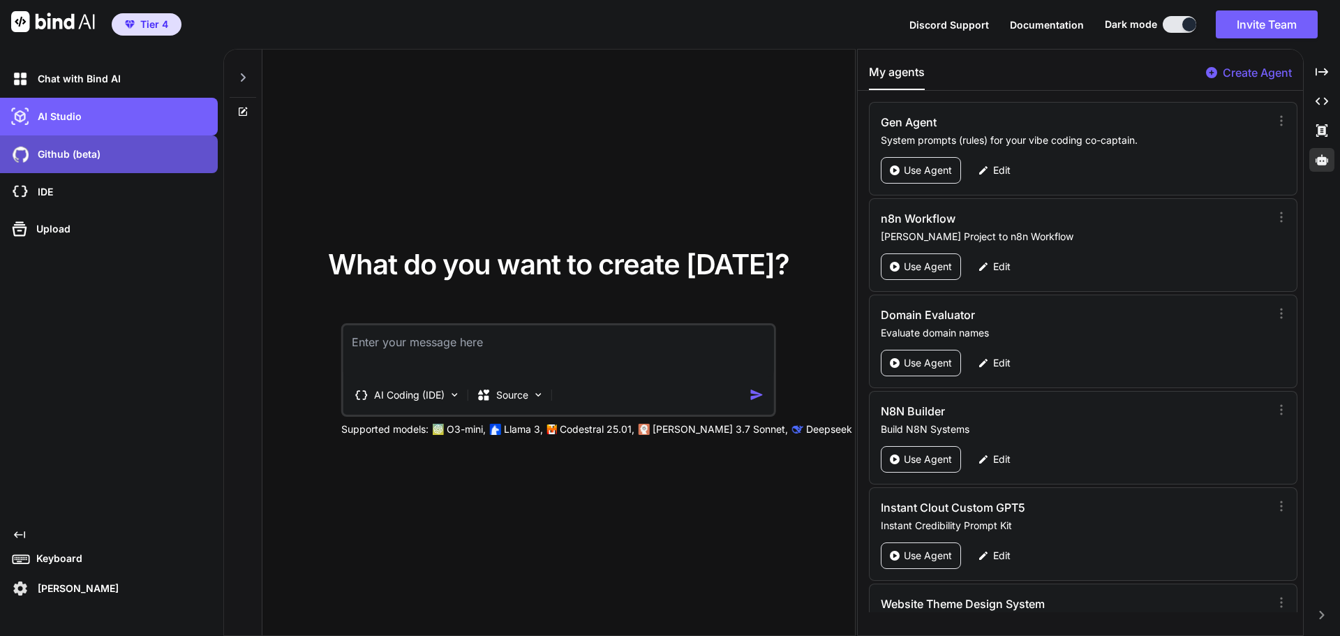
click at [59, 152] on p "Github (beta)" at bounding box center [66, 154] width 68 height 14
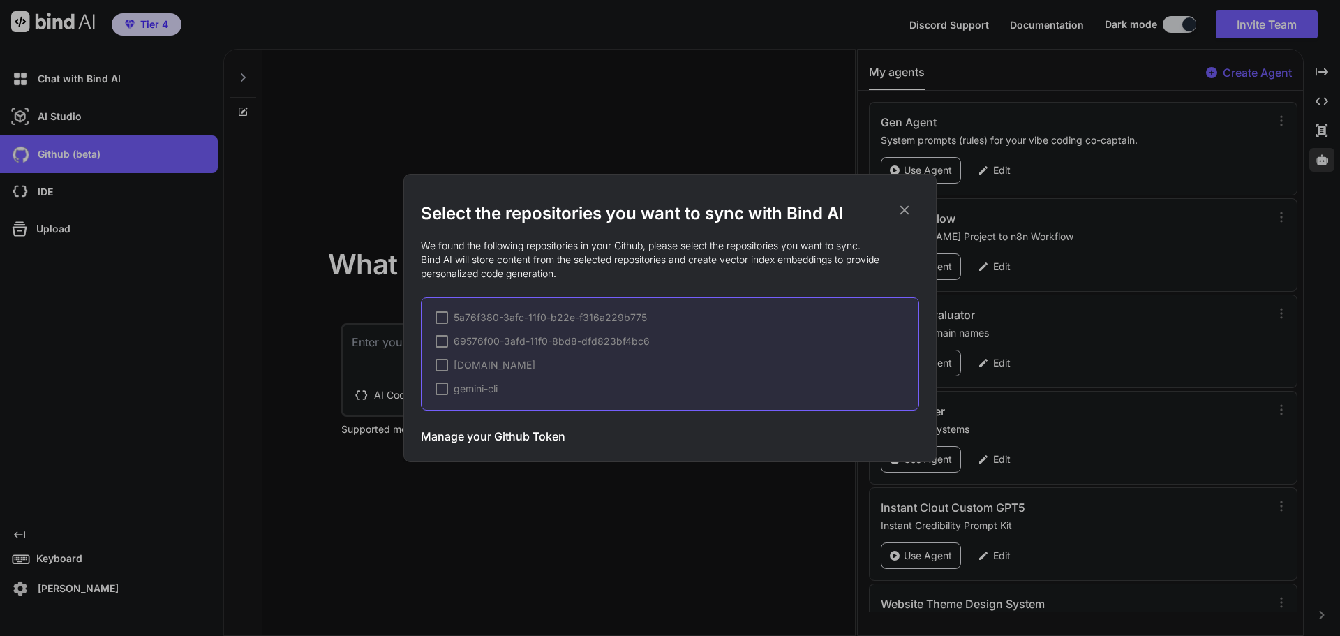
click at [66, 196] on div "Select the repositories you want to sync with Bind AI We found the following re…" at bounding box center [670, 318] width 1340 height 636
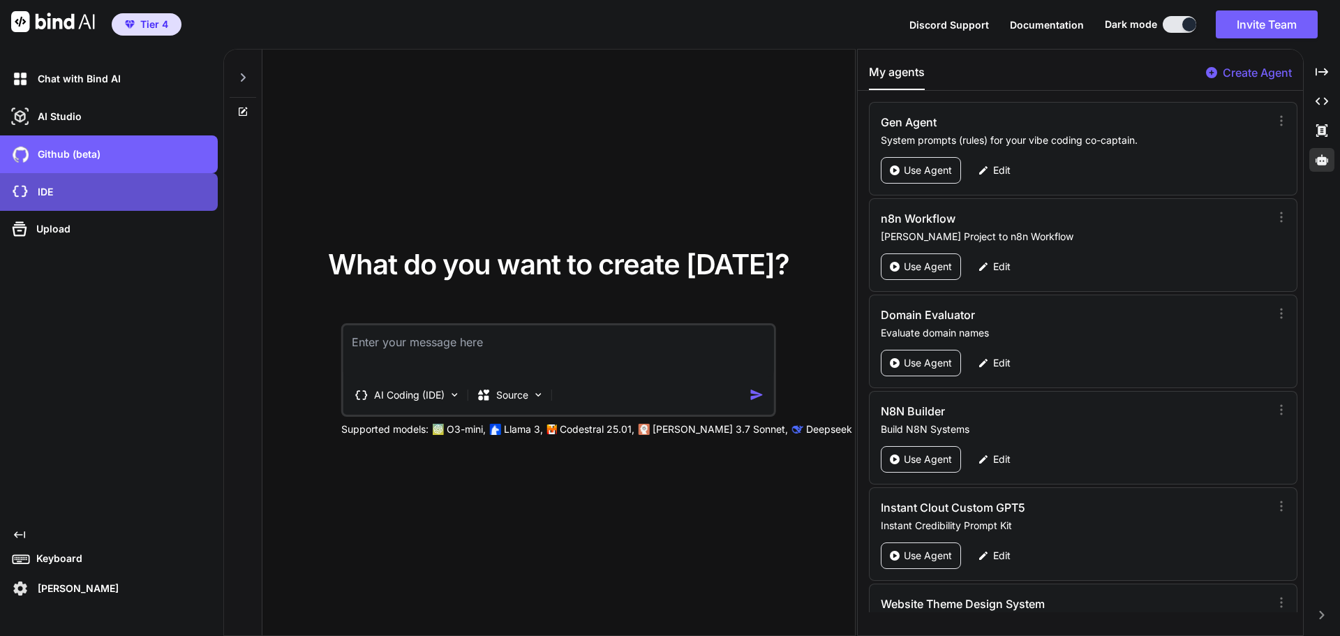
click at [56, 191] on div "IDE" at bounding box center [112, 192] width 209 height 24
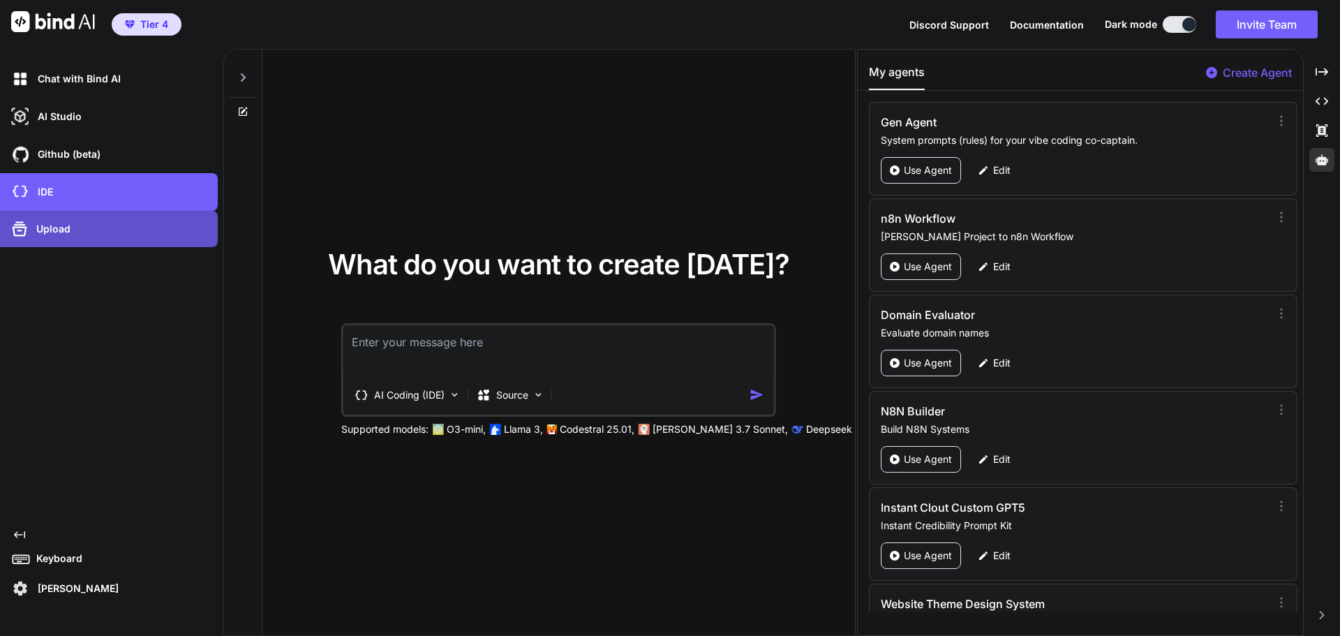
click at [82, 234] on div "Upload" at bounding box center [112, 229] width 209 height 22
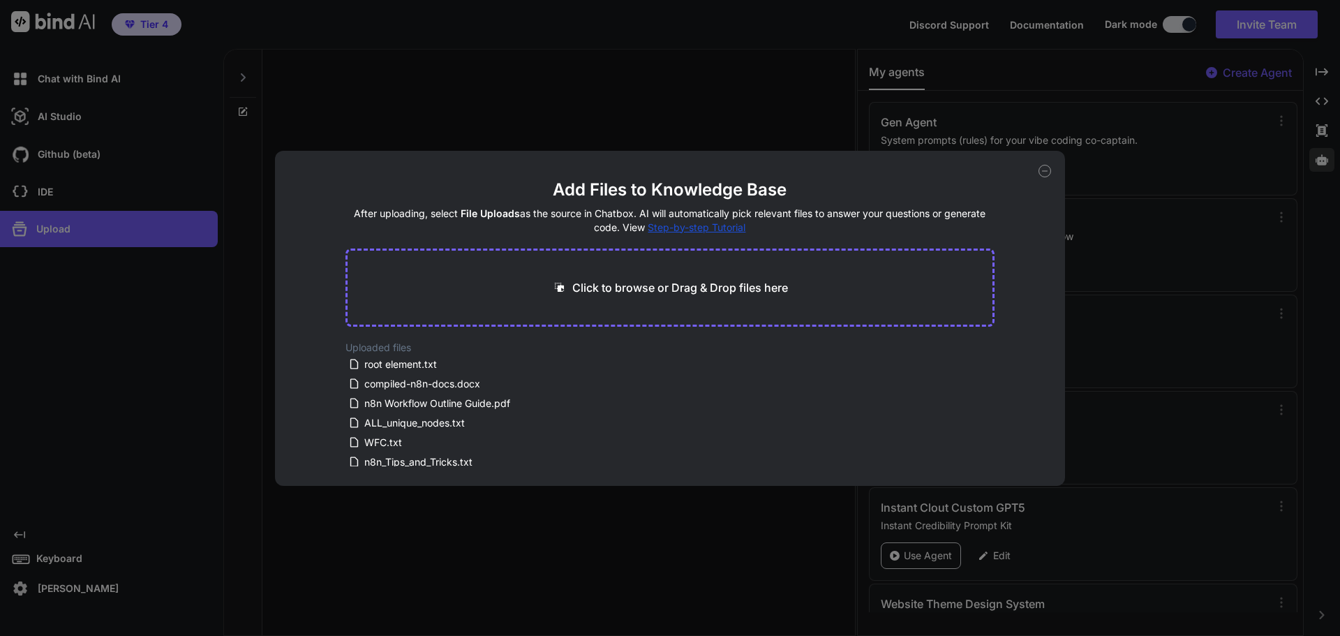
click at [648, 132] on div "Add Files to Knowledge Base After uploading, select File Uploads as the source …" at bounding box center [670, 318] width 1340 height 636
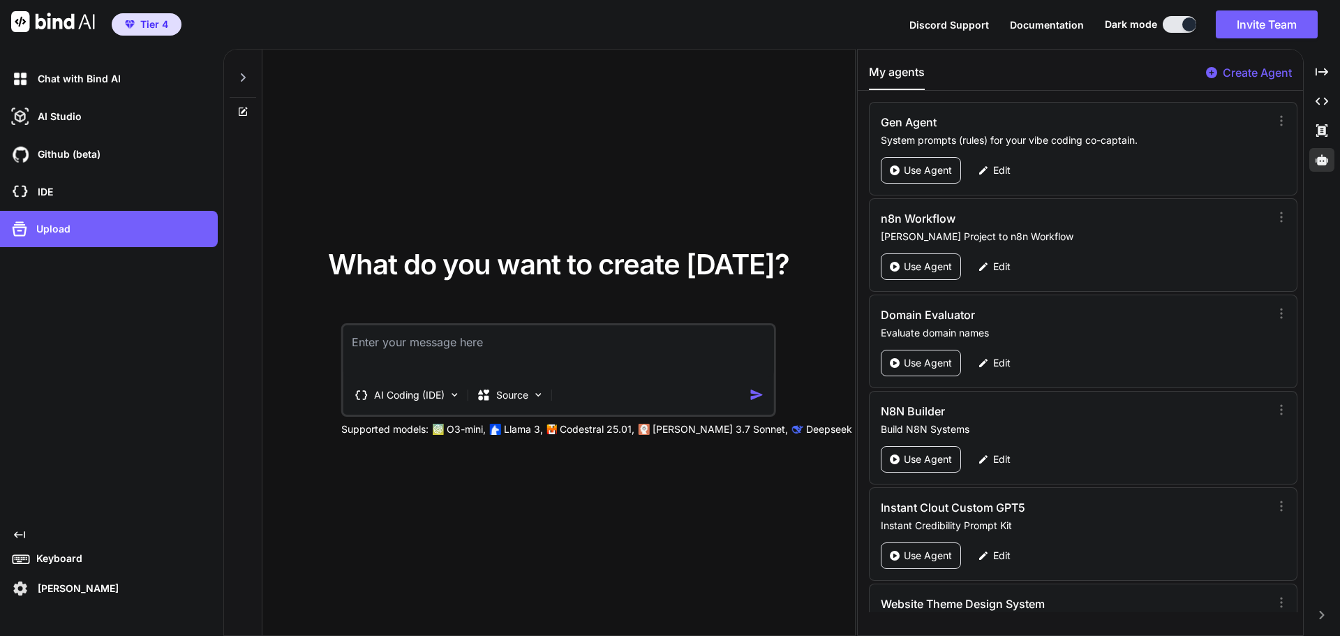
click at [20, 585] on img at bounding box center [20, 588] width 24 height 24
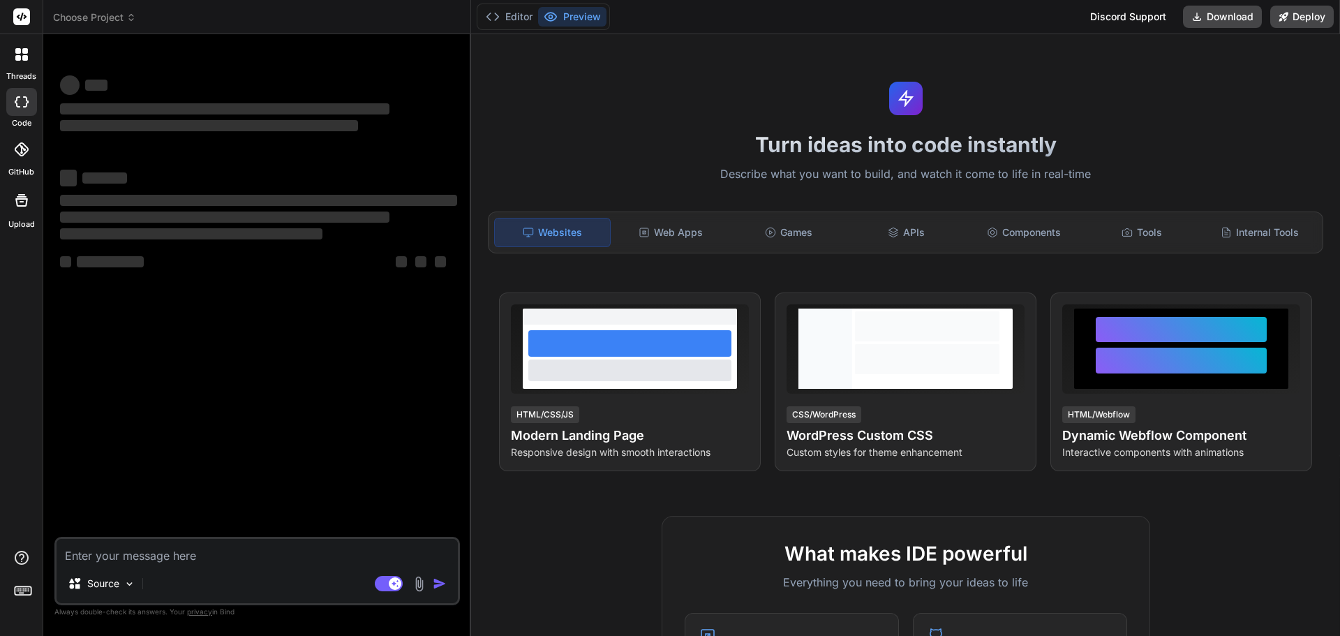
type textarea "x"
